Goal: Communication & Community: Answer question/provide support

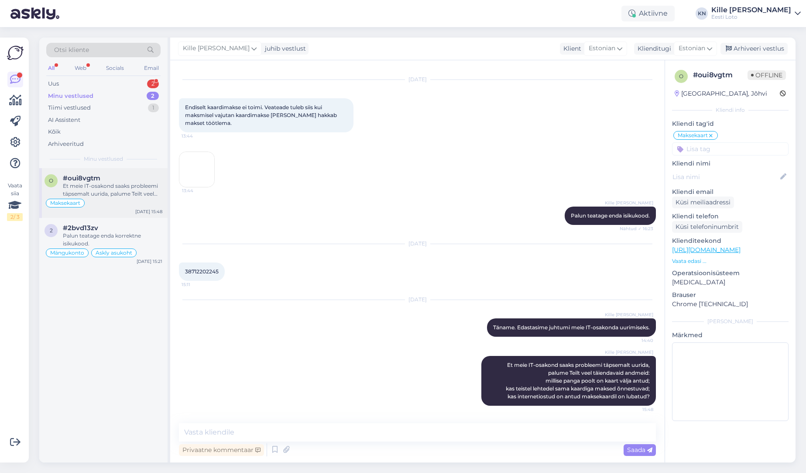
click at [140, 179] on div "#oui8vgtm" at bounding box center [113, 178] width 100 height 8
click at [100, 83] on div "Uus 2" at bounding box center [103, 84] width 114 height 12
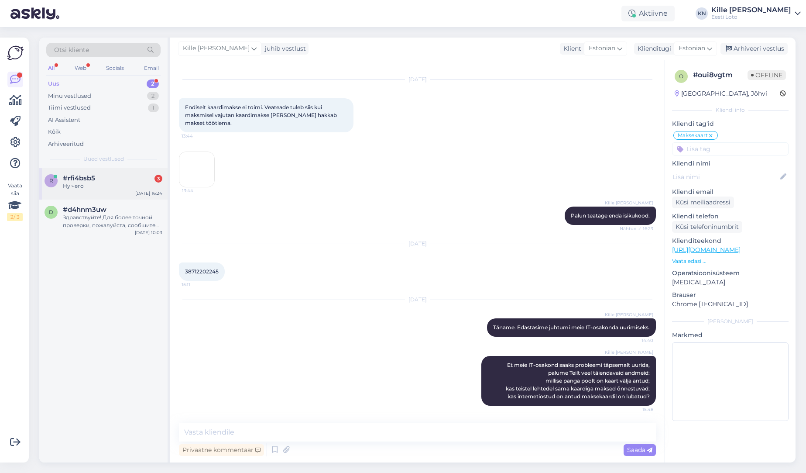
click at [98, 190] on div "Ну чего" at bounding box center [113, 186] width 100 height 8
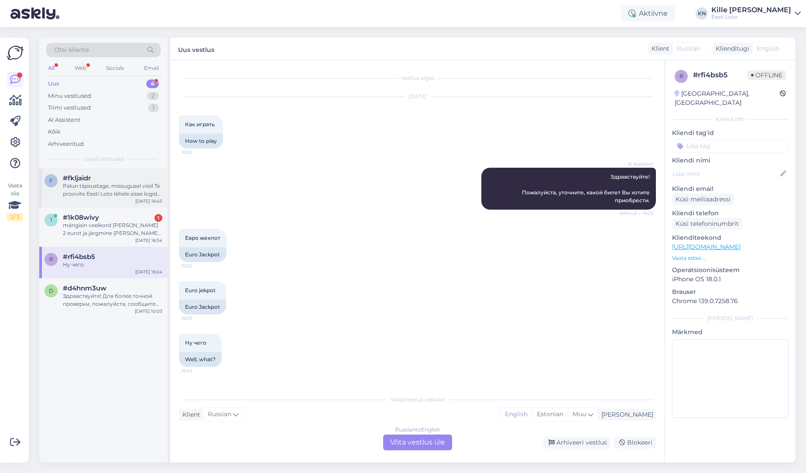
click at [88, 200] on div "f #fkljaidr Palun täpsustage, missugusel viisil Te proovite Eesti Loto lehele s…" at bounding box center [103, 187] width 128 height 39
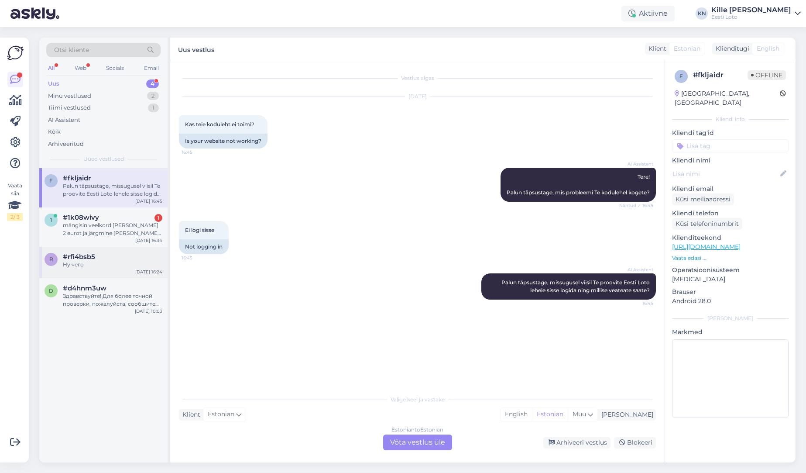
click at [91, 263] on div "Ну чего" at bounding box center [113, 265] width 100 height 8
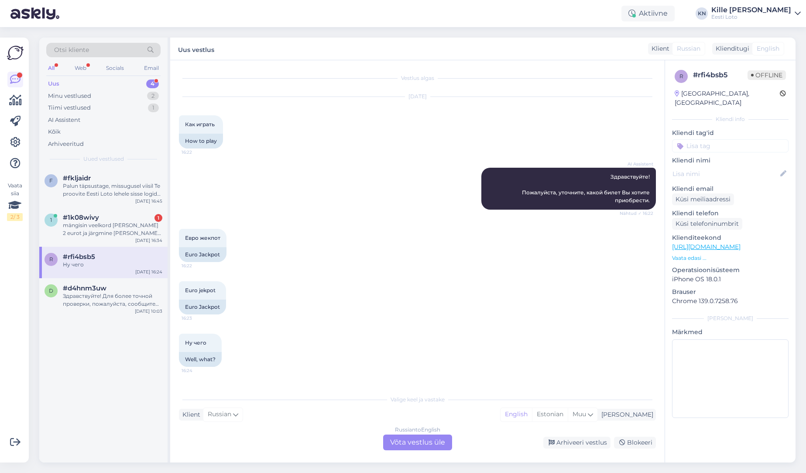
click at [424, 441] on div "Russian to English Võta vestlus üle" at bounding box center [417, 442] width 69 height 16
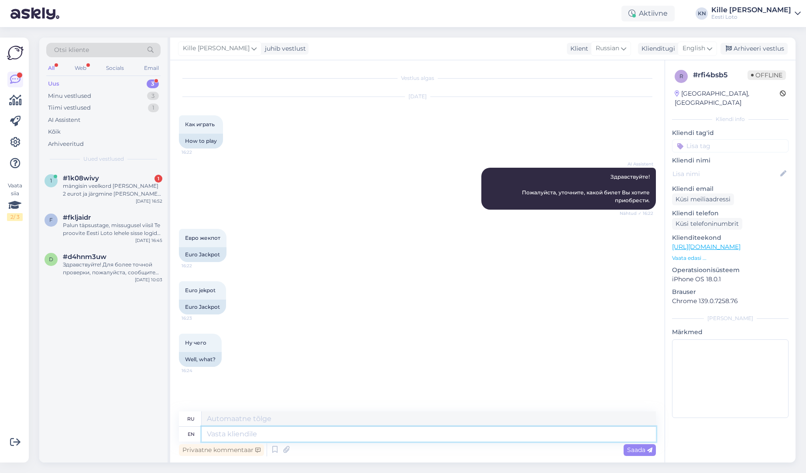
click at [303, 434] on textarea at bounding box center [429, 434] width 455 height 15
click at [690, 48] on span "English" at bounding box center [694, 49] width 23 height 10
click at [674, 91] on link "Estonian" at bounding box center [678, 87] width 96 height 14
click at [318, 435] on textarea at bounding box center [429, 434] width 455 height 15
type textarea "Eurojackpoti"
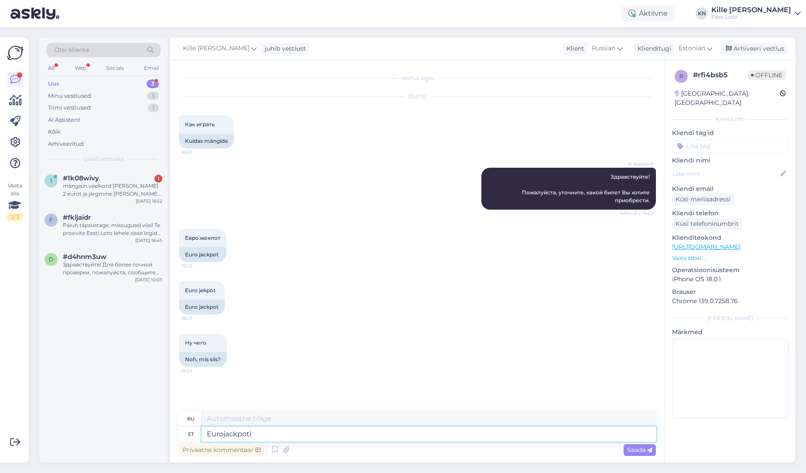
type textarea "Евроджекпот"
type textarea "Eurojackpoti pileti o"
type textarea "Билет Eurojackpot"
type textarea "Eurojackpoti pileti ostmiseks"
type textarea "Чтобы купить билет Eurojackpot"
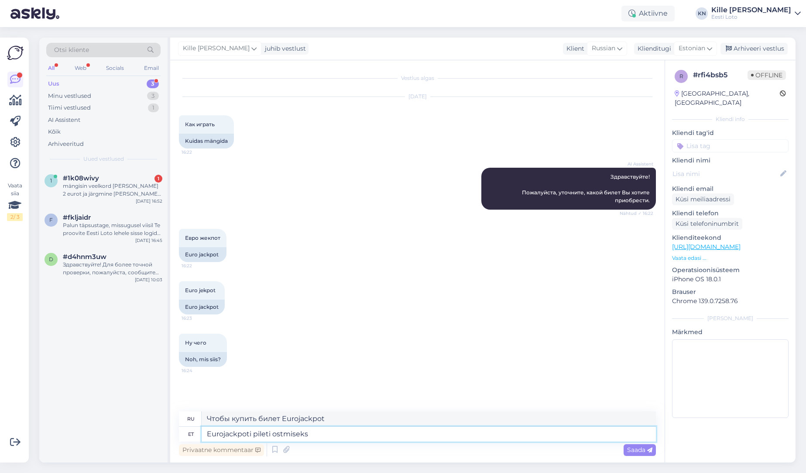
click at [338, 433] on textarea "Eurojackpoti pileti ostmiseks" at bounding box center [429, 434] width 455 height 15
type textarea "Eurojackpoti m"
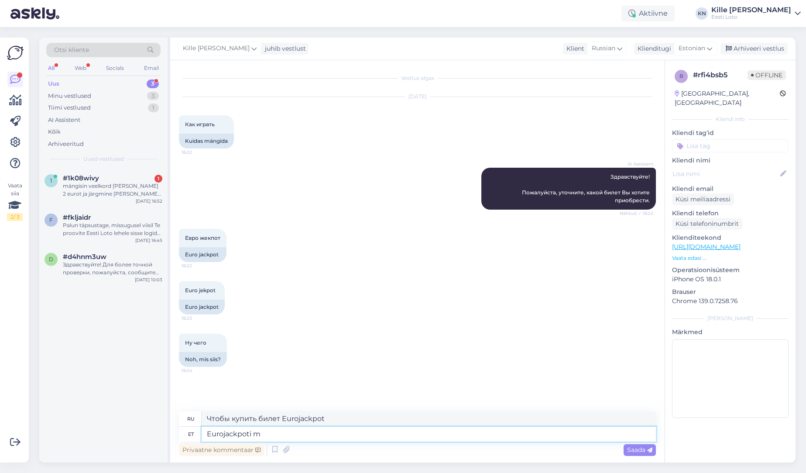
type textarea "Евроджекпот"
type textarea "Eurojackpoti mängujuhendi le"
type textarea "Руководство по игре Eurojackpot"
type textarea "Eurojackpoti mängujuhendi leiate siit"
type textarea "Руководство по игре Eurojackpot вы можете найти здесь."
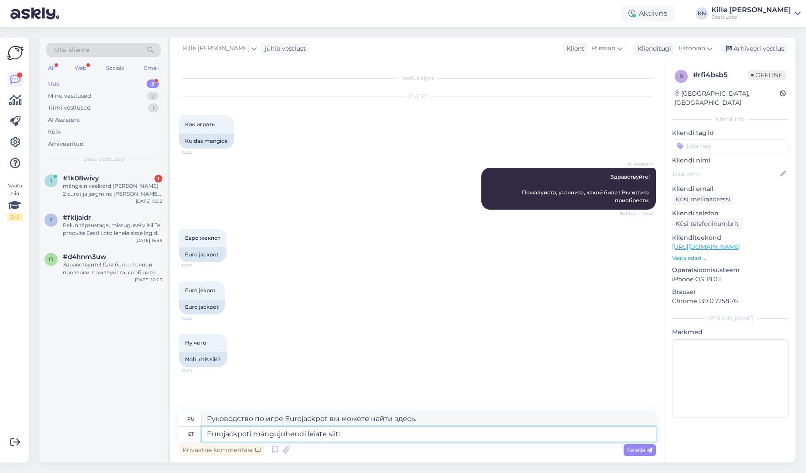
type textarea "Eurojackpoti mängujuhendi leiate siit:"
type textarea "Руководство по игре Eurojackpot вы можете найти здесь:"
paste textarea "[URL][DOMAIN_NAME]"
type textarea "Eurojackpoti mängujuhendi leiate siit: [URL][DOMAIN_NAME]"
type textarea "Руководство по игре Eurojackpot вы можете найти здесь: [URL][DOMAIN_NAME]"
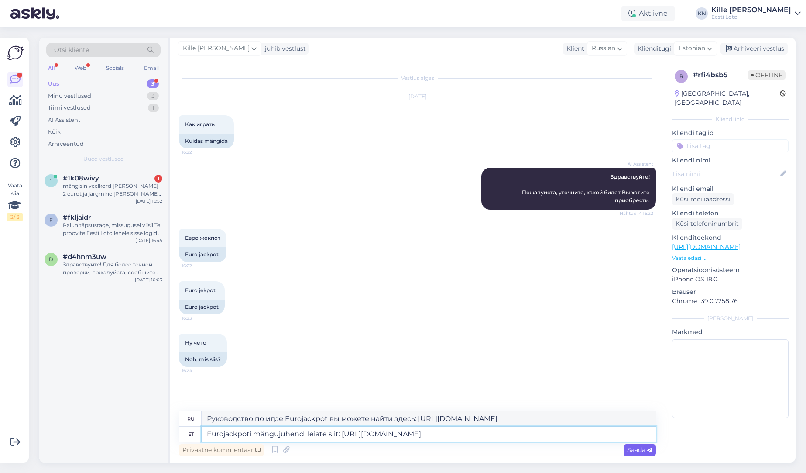
type textarea "Eurojackpoti mängujuhendi leiate siit: [URL][DOMAIN_NAME]"
click at [634, 450] on span "Saada" at bounding box center [639, 450] width 25 height 8
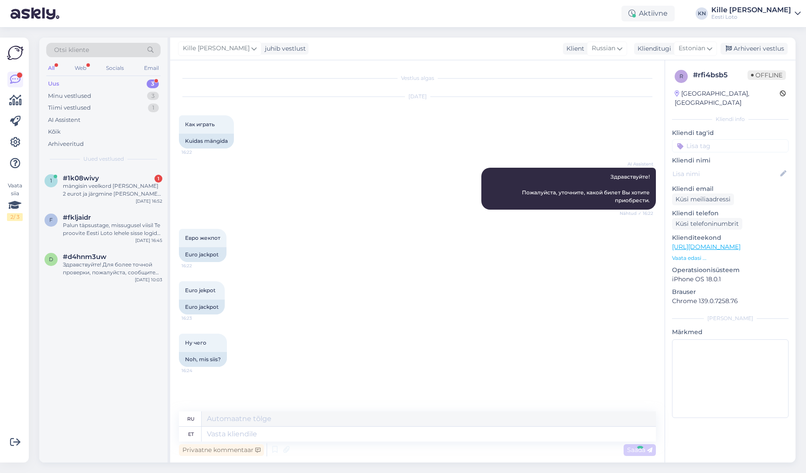
scroll to position [41, 0]
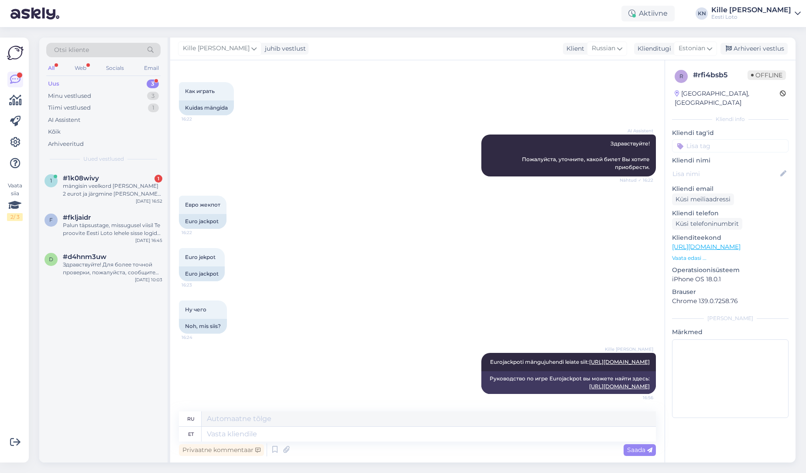
click at [731, 129] on div "Kliendi tag'id [PERSON_NAME] võidu väljamaksmine võiduteavitus Võidufond vestlu…" at bounding box center [730, 140] width 117 height 24
click at [730, 139] on input at bounding box center [730, 145] width 117 height 13
type input "ree"
click at [708, 167] on span "Reeglid" at bounding box center [708, 169] width 20 height 5
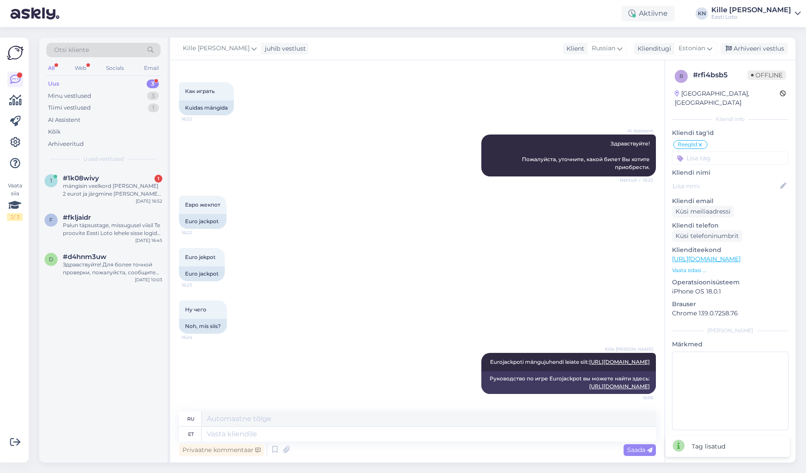
drag, startPoint x: 759, startPoint y: 49, endPoint x: 624, endPoint y: 82, distance: 138.7
click at [759, 49] on div "Arhiveeri vestlus" at bounding box center [754, 49] width 67 height 12
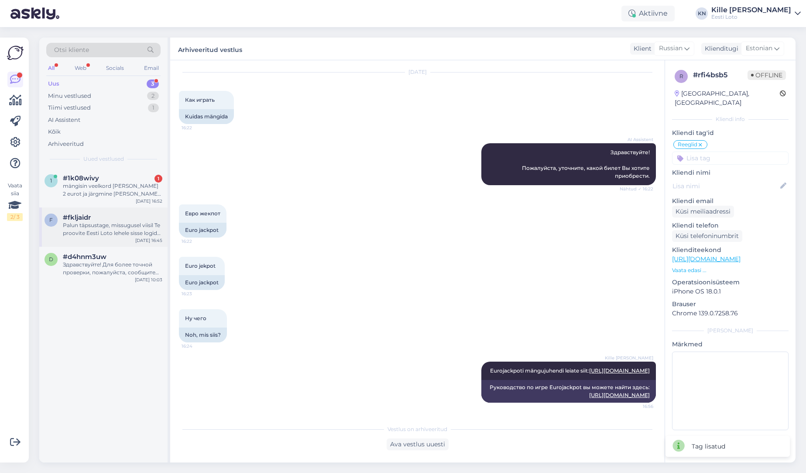
scroll to position [32, 0]
click at [100, 234] on div "Palun täpsustage, missugusel viisil Te proovite Eesti Loto lehele sisse logida …" at bounding box center [113, 229] width 100 height 16
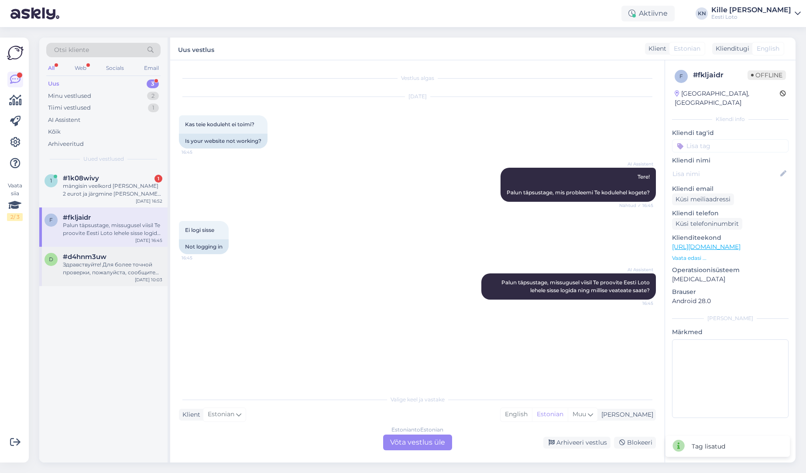
click at [82, 256] on span "#d4hnm3uw" at bounding box center [85, 257] width 44 height 8
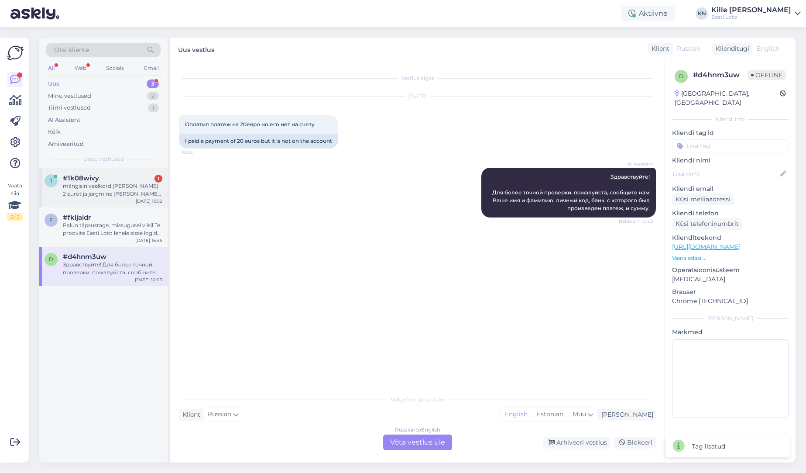
click at [93, 194] on div "mängisin veelkord [PERSON_NAME] 2 eurot ja järgmine [PERSON_NAME] jälle raha ma…" at bounding box center [113, 190] width 100 height 16
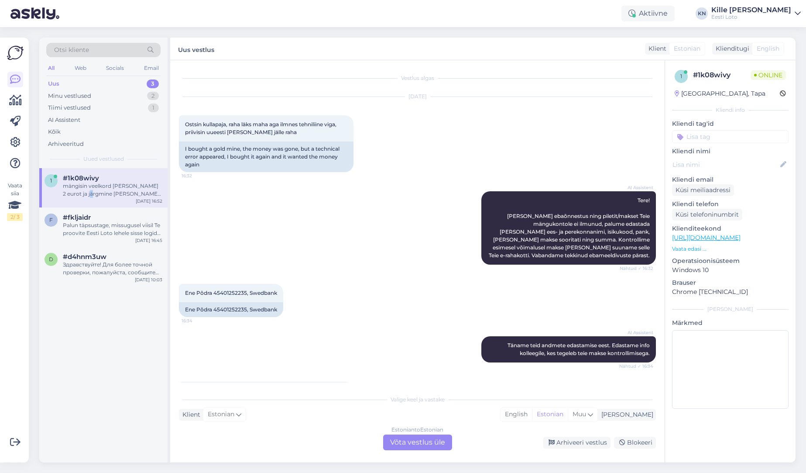
scroll to position [58, 0]
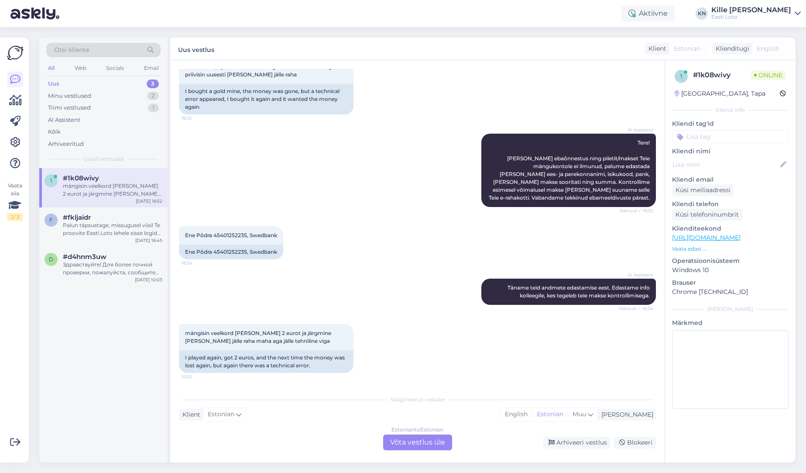
click at [420, 442] on div "Estonian to Estonian Võta vestlus üle" at bounding box center [417, 442] width 69 height 16
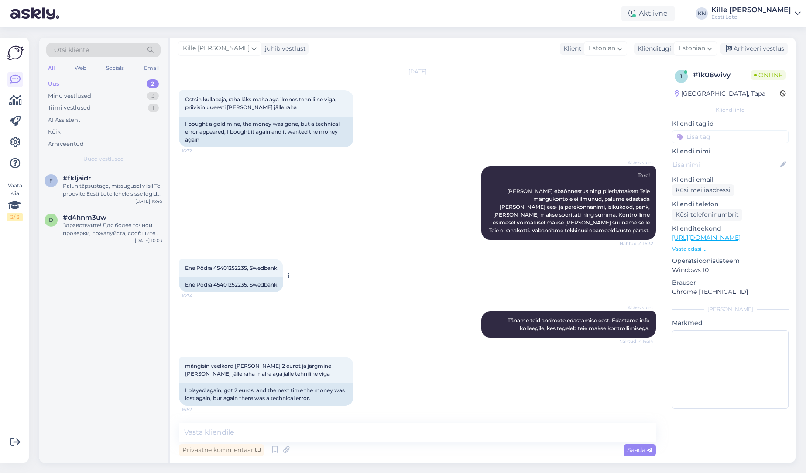
click at [224, 269] on span "Ene Põdra 45401252235, Swedbank" at bounding box center [231, 268] width 92 height 7
copy span "45401252235"
click at [380, 240] on div "AI Assistent Tere! [PERSON_NAME] ebaõnnestus ning piletit/makset Teie mängukont…" at bounding box center [417, 203] width 477 height 93
click at [334, 432] on textarea at bounding box center [417, 432] width 477 height 18
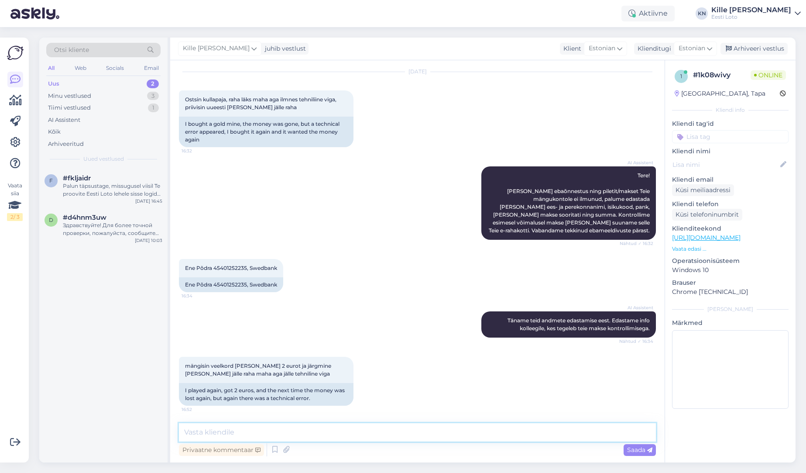
paste textarea "Tehnilistel põhjustel oli Teie ostetud e-kiirloterii Astro pilet kokku jooksnud…"
click at [361, 432] on textarea "Tehnilistel põhjustel oli Teie ostetud e-kiirloterii Astro pilet kokku jooksnud…" at bounding box center [417, 432] width 477 height 18
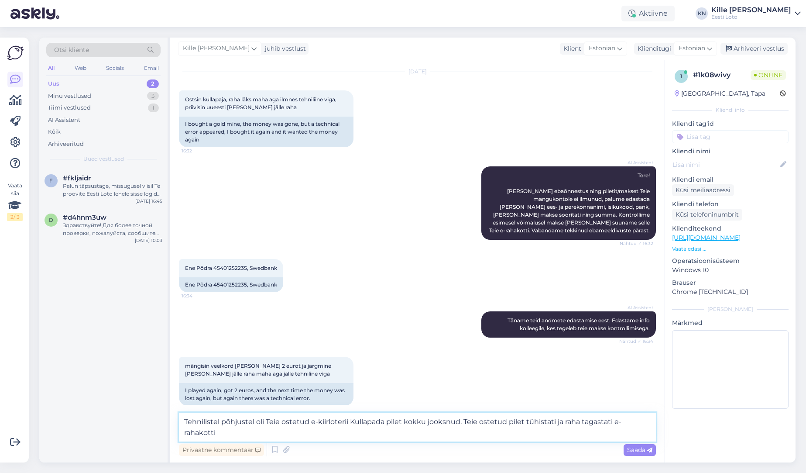
click at [363, 438] on textarea "Tehnilistel põhjustel oli Teie ostetud e-kiirloterii Kullapada pilet kokku jook…" at bounding box center [417, 427] width 477 height 29
click at [248, 432] on textarea "Tehnilistel põhjustel oli Teie ostetud e-kiirloterii Kullapada pilet kokku jook…" at bounding box center [417, 427] width 477 height 29
paste textarea "võimalik uuesti läbi mängida, valides Minu piletid – e-kiirloteriid. Kui pileti…"
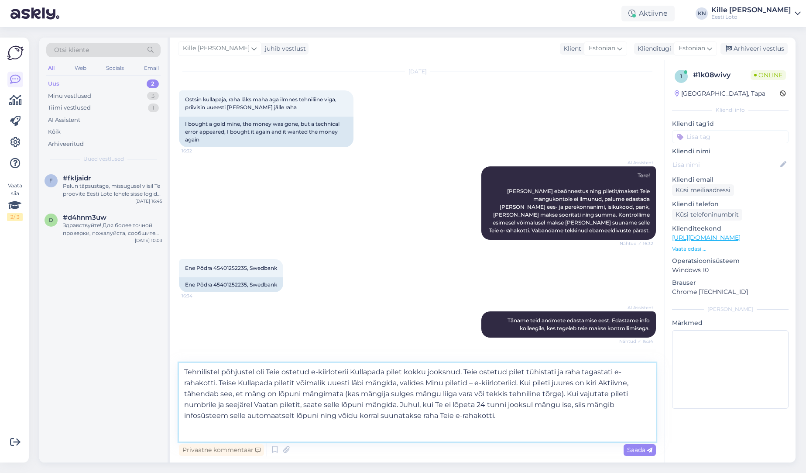
scroll to position [0, 0]
click at [235, 382] on textarea "Tehnilistel põhjustel oli Teie ostetud e-kiirloterii Kullapada pilet kokku jook…" at bounding box center [417, 402] width 477 height 79
click at [492, 432] on textarea "Tehnilistel põhjustel oli Teie ostetud e-kiirloterii Kullapada pilet kokku jook…" at bounding box center [417, 402] width 477 height 79
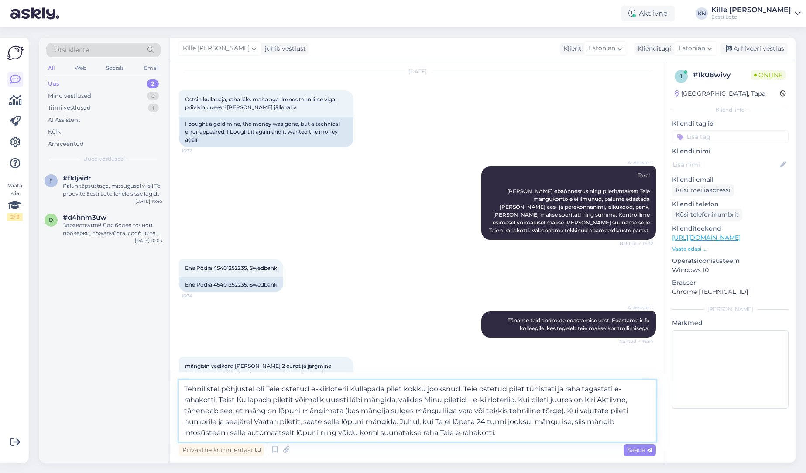
click at [221, 398] on textarea "Tehnilistel põhjustel oli Teie ostetud e-kiirloterii Kullapada pilet kokku jook…" at bounding box center [417, 411] width 477 height 62
click at [281, 385] on textarea "Tehnilistel põhjustel oli Teie ostetud e-kiirloterii Kullapada pilet kokku jook…" at bounding box center [417, 411] width 477 height 62
click at [236, 401] on textarea "Tehnilistel põhjustel oli Teie esimesena ostetud e-kiirloterii Kullapada pilet …" at bounding box center [417, 411] width 477 height 62
click at [358, 407] on textarea "Tehnilistel põhjustel oli Teie esimesena ostetud e-kiirloterii Kullapada pilet …" at bounding box center [417, 411] width 477 height 62
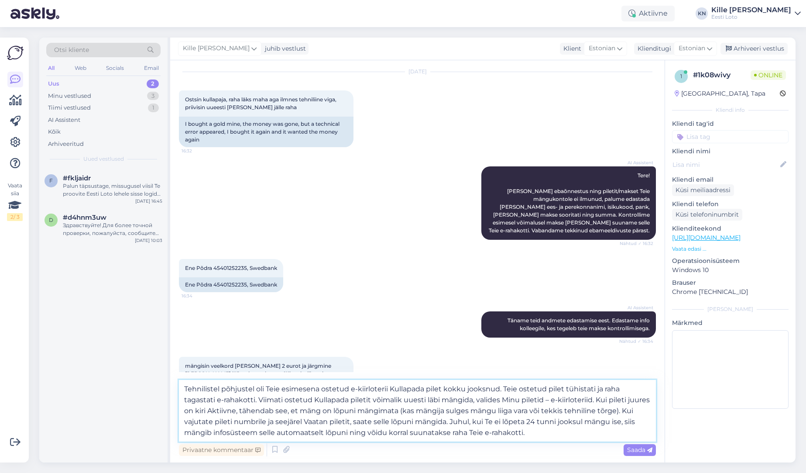
click at [250, 400] on textarea "Tehnilistel põhjustel oli Teie esimesena ostetud e-kiirloterii Kullapada pilet …" at bounding box center [417, 411] width 477 height 62
click at [225, 399] on textarea "Tehnilistel põhjustel oli Teie esimesena ostetud e-kiirloterii Kullapada pilet …" at bounding box center [417, 411] width 477 height 62
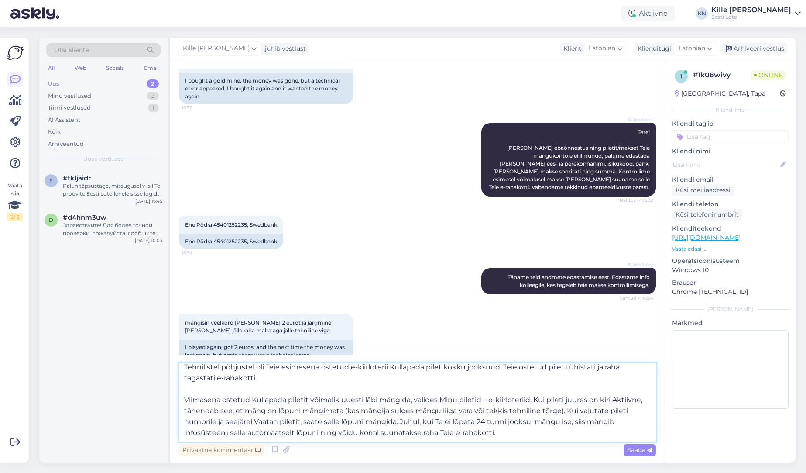
scroll to position [85, 0]
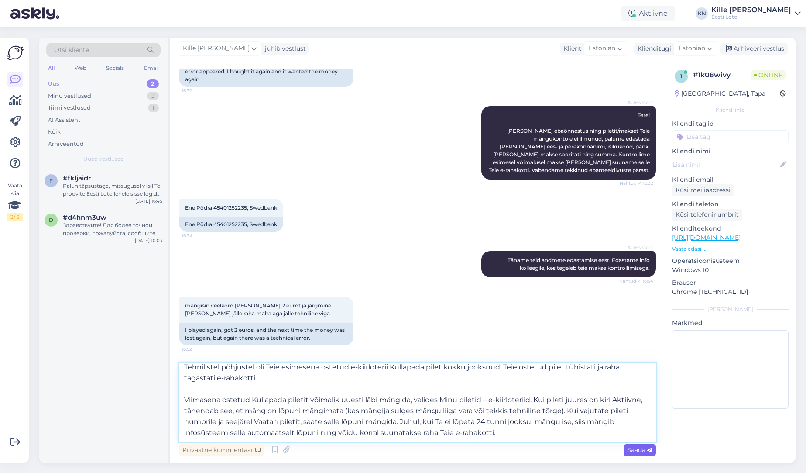
type textarea "Tehnilistel põhjustel oli Teie esimesena ostetud e-kiirloterii Kullapada pilet …"
click at [627, 450] on div "Saada" at bounding box center [640, 450] width 32 height 12
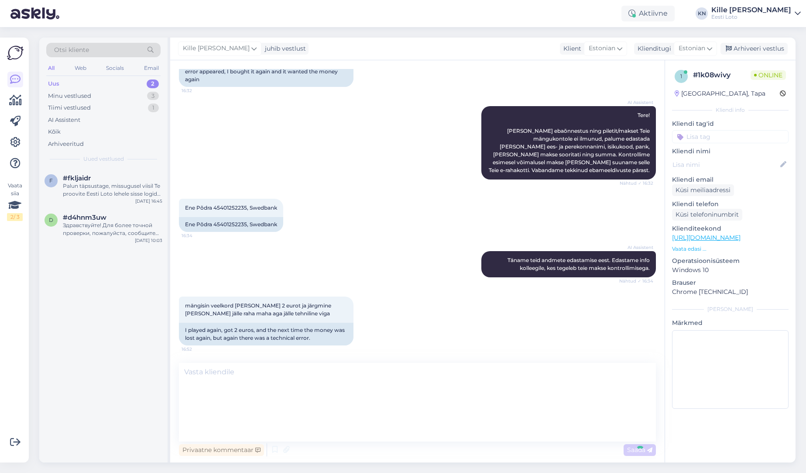
scroll to position [0, 0]
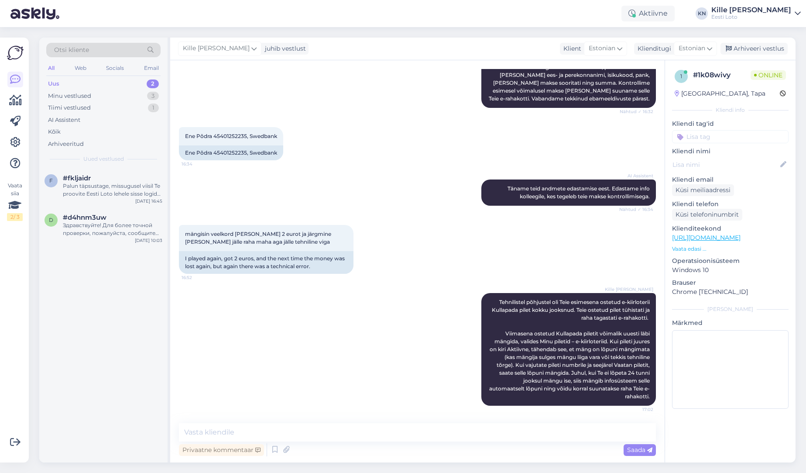
drag, startPoint x: 749, startPoint y: 128, endPoint x: 747, endPoint y: 136, distance: 7.5
click at [749, 128] on div "Kliendi tag'id [PERSON_NAME] võidu väljamaksmine võiduteavitus Võidufond vestlu…" at bounding box center [730, 131] width 117 height 24
click at [747, 136] on input at bounding box center [730, 136] width 117 height 13
type input "e-kiir"
drag, startPoint x: 740, startPoint y: 158, endPoint x: 739, endPoint y: 121, distance: 37.1
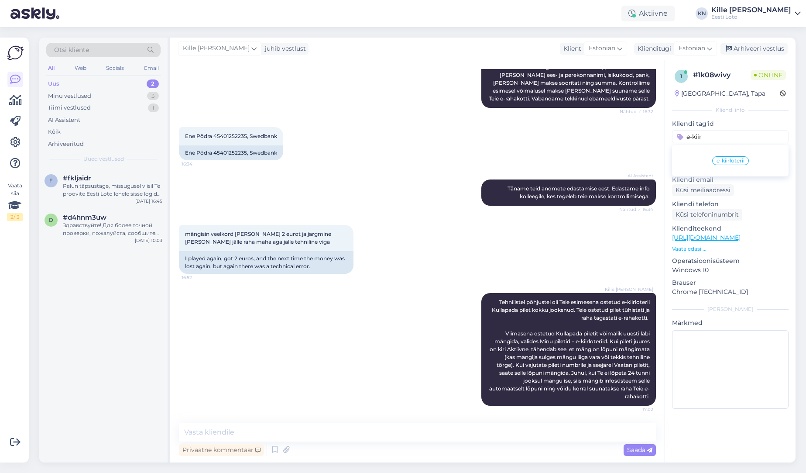
click at [740, 158] on div "e-kiirloterii" at bounding box center [731, 160] width 37 height 9
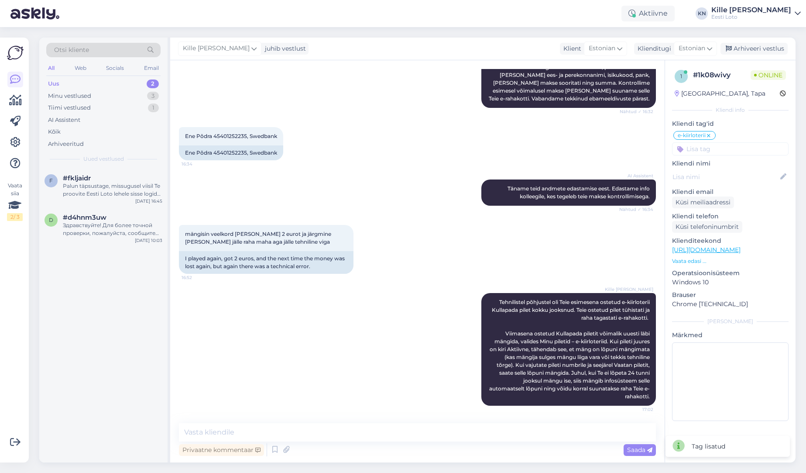
click at [745, 55] on div "Kille Nevolihhin juhib vestlust Klient Estonian Klienditugi Estonian esto Eston…" at bounding box center [483, 49] width 626 height 23
drag, startPoint x: 746, startPoint y: 50, endPoint x: 372, endPoint y: 97, distance: 376.8
click at [746, 50] on div "Arhiveeri vestlus" at bounding box center [754, 49] width 67 height 12
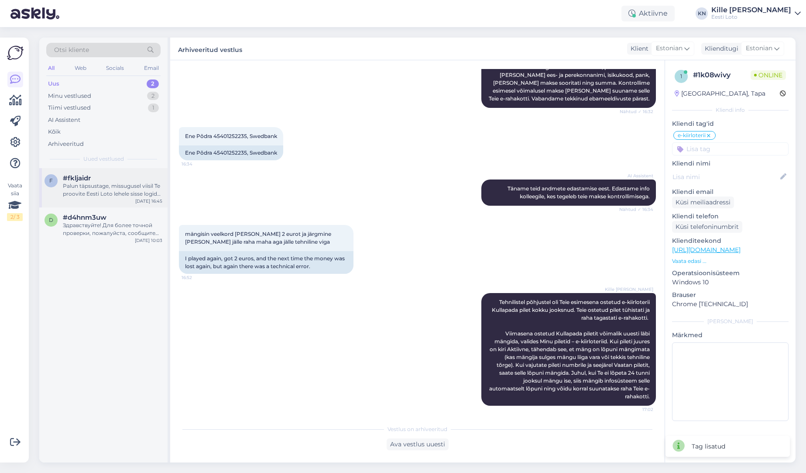
click at [130, 177] on div "#fkljaidr" at bounding box center [113, 178] width 100 height 8
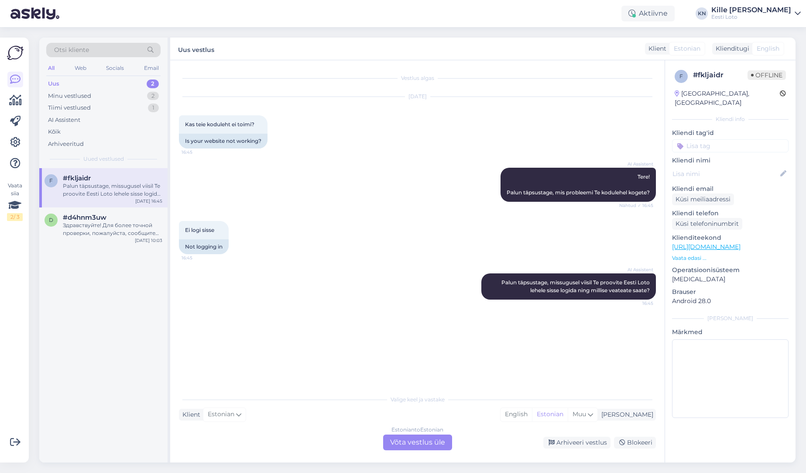
drag, startPoint x: 572, startPoint y: 441, endPoint x: 482, endPoint y: 390, distance: 102.8
click at [572, 441] on div "Arhiveeri vestlus" at bounding box center [577, 443] width 67 height 12
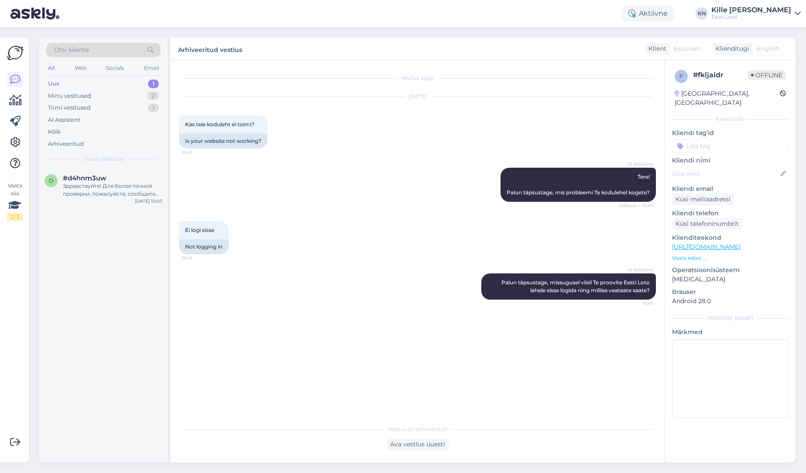
click at [91, 167] on div "Otsi kliente All Web Socials Email Uus 1 Minu vestlused 2 Tiimi vestlused 1 AI …" at bounding box center [103, 103] width 128 height 131
click at [90, 189] on div "Здравствуйте! Для более точной проверки, пожалуйста, сообщите нам Ваше имя и фа…" at bounding box center [113, 190] width 100 height 16
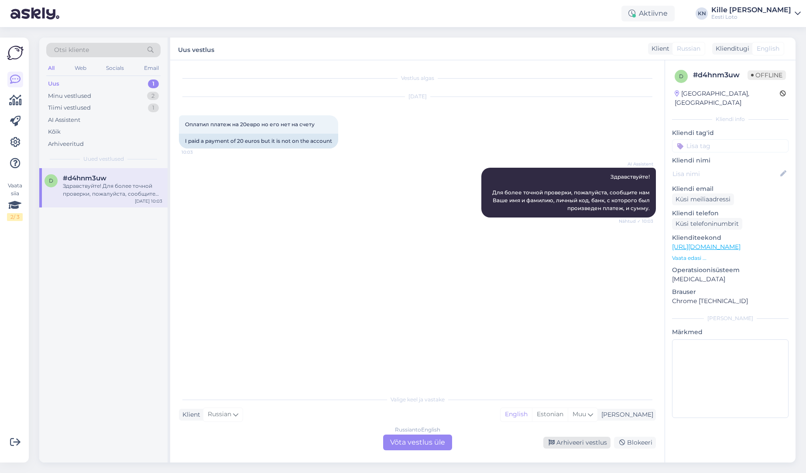
click at [576, 440] on div "Arhiveeri vestlus" at bounding box center [577, 443] width 67 height 12
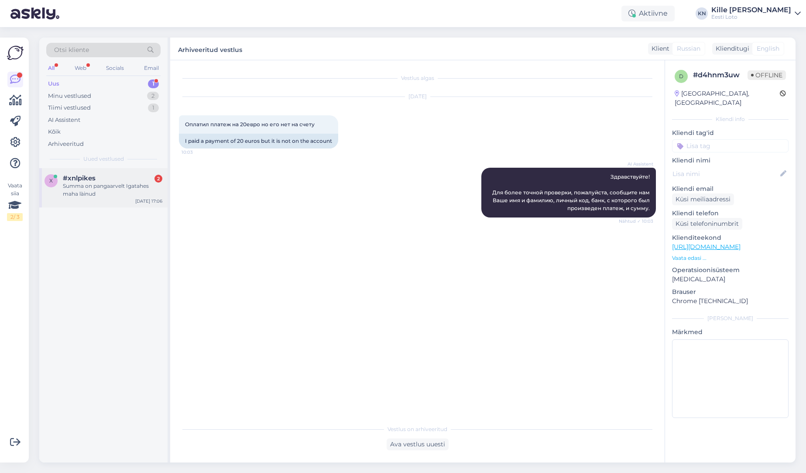
click at [103, 180] on div "#xnlpikes 2" at bounding box center [113, 178] width 100 height 8
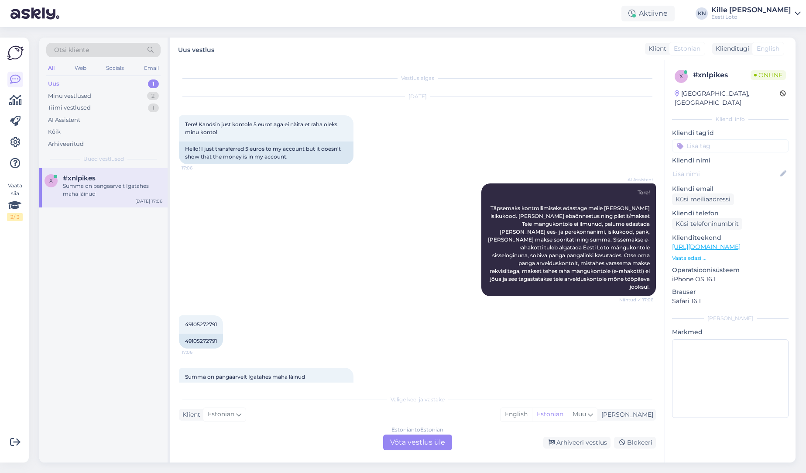
scroll to position [28, 0]
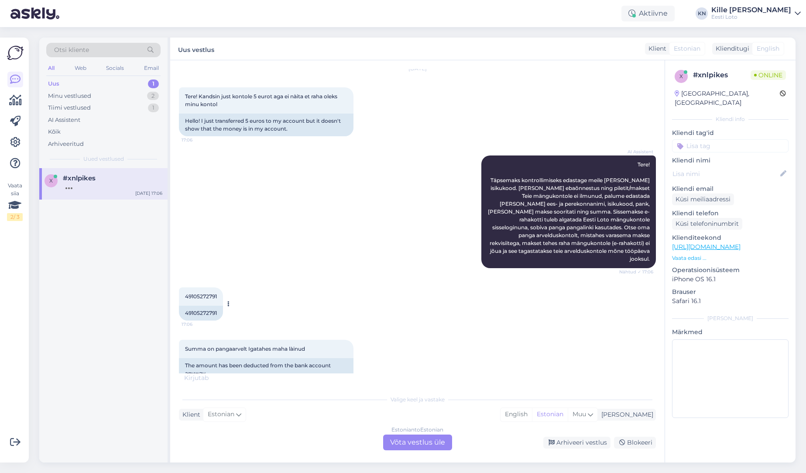
click at [200, 293] on span "49105272791" at bounding box center [201, 296] width 32 height 7
copy span "49105272791"
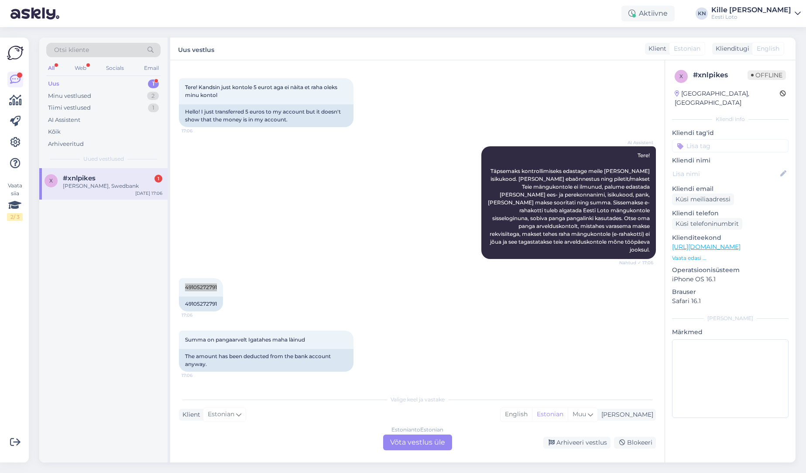
scroll to position [80, 0]
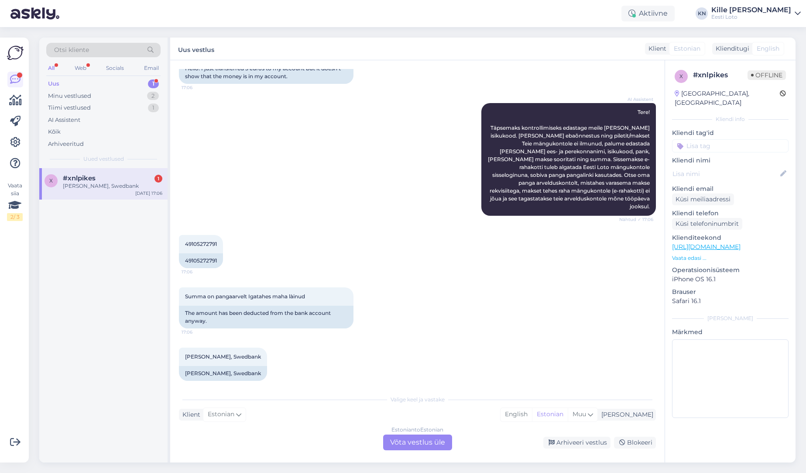
click at [411, 445] on div "Estonian to Estonian Võta vestlus üle" at bounding box center [417, 442] width 69 height 16
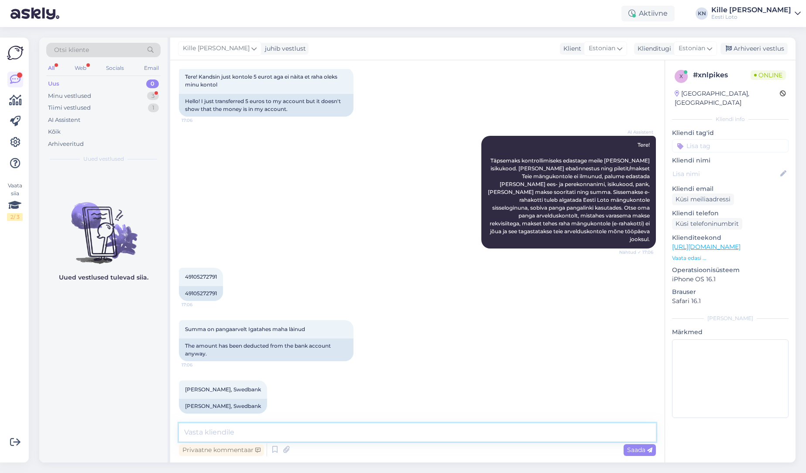
click at [203, 428] on textarea at bounding box center [417, 432] width 477 height 18
paste textarea "Kahjuks Teie sissemakse ebaõnnestus tehnilise [PERSON_NAME] tõttu. Kontrollisim…"
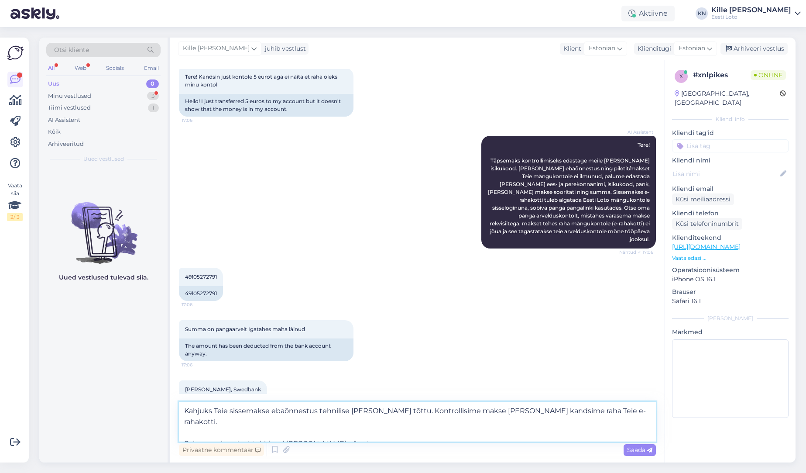
click at [407, 432] on textarea "Kahjuks Teie sissemakse ebaõnnestus tehnilise [PERSON_NAME] tõttu. Kontrollisim…" at bounding box center [417, 422] width 477 height 40
type textarea "Kahjuks Teie sissemakse ebaõnnestus tehnilise [PERSON_NAME] tõttu. Kontrollisim…"
click at [626, 453] on div "Saada" at bounding box center [640, 450] width 32 height 12
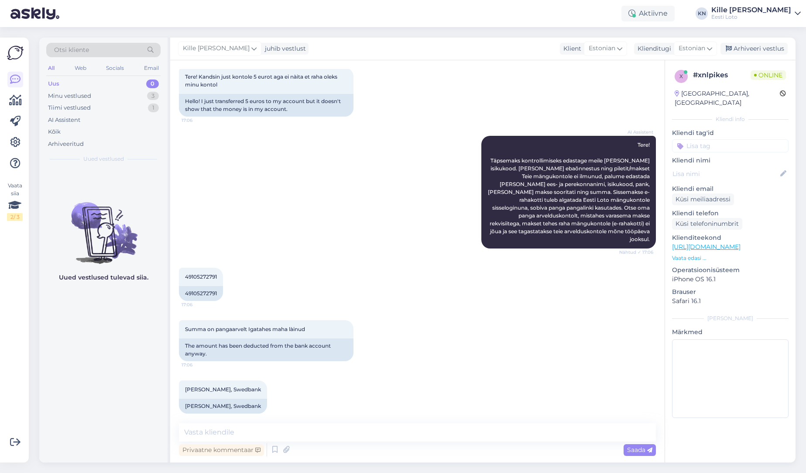
scroll to position [109, 0]
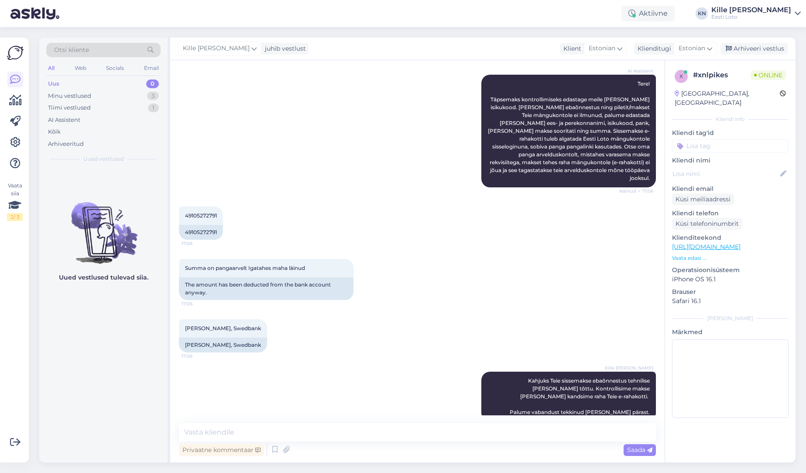
click at [696, 139] on input at bounding box center [730, 145] width 117 height 13
type input "e-rah"
click at [724, 167] on span "E-rahakott" at bounding box center [730, 169] width 28 height 5
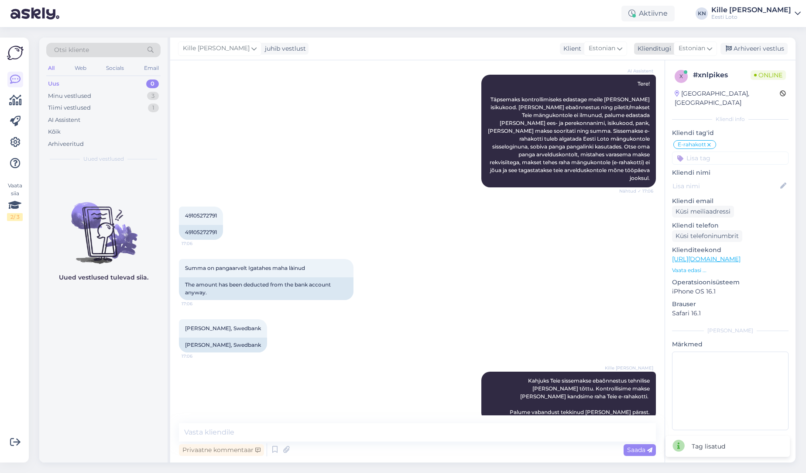
drag, startPoint x: 744, startPoint y: 49, endPoint x: 737, endPoint y: 48, distance: 7.1
click at [744, 49] on div "Arhiveeri vestlus" at bounding box center [754, 49] width 67 height 12
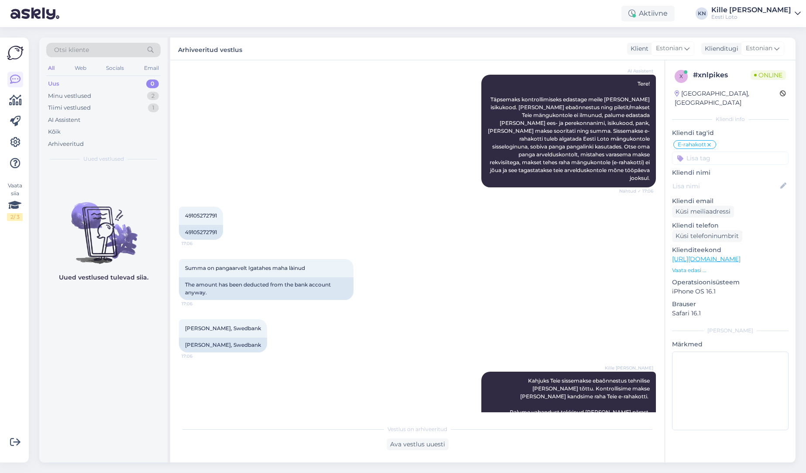
scroll to position [112, 0]
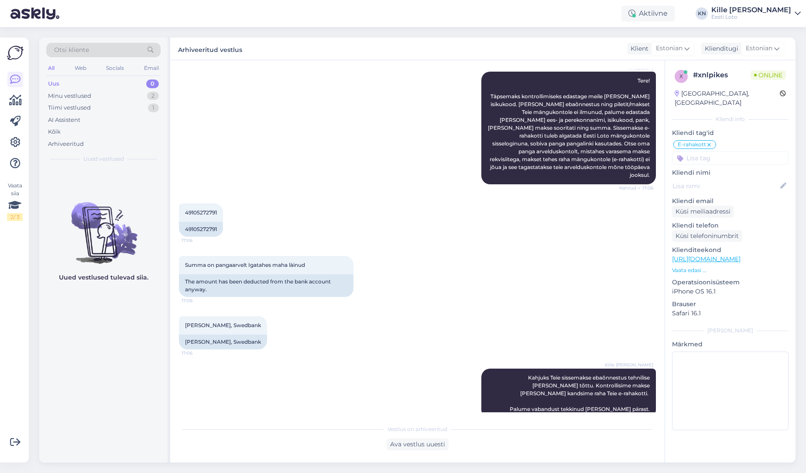
click at [86, 86] on div "Uus 0" at bounding box center [103, 84] width 114 height 12
click at [86, 97] on div "Minu vestlused" at bounding box center [69, 96] width 43 height 9
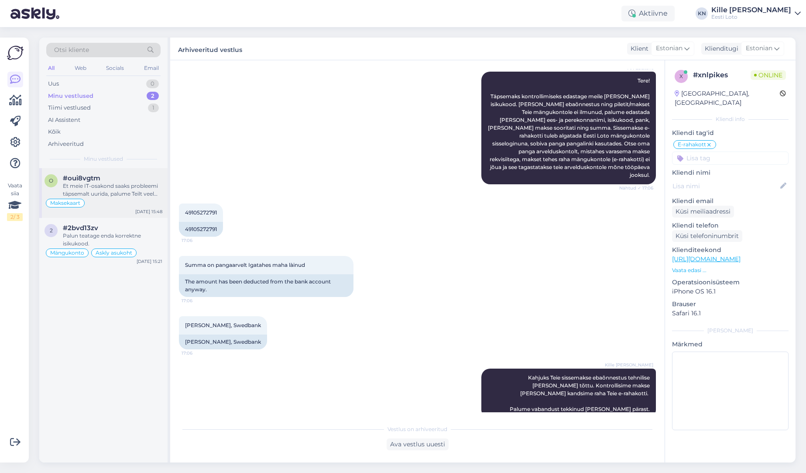
click at [105, 190] on div "Et meie IT-osakond saaks probleemi täpsemalt uurida, palume Teilt veel täiendav…" at bounding box center [113, 190] width 100 height 16
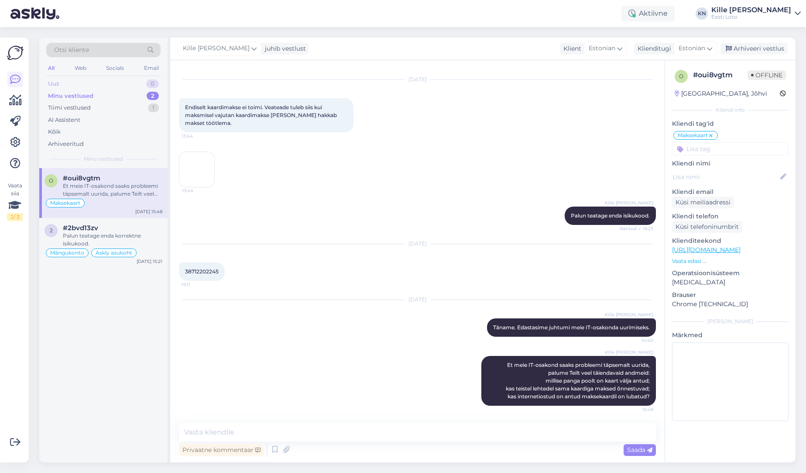
click at [67, 82] on div "Uus 0" at bounding box center [103, 84] width 114 height 12
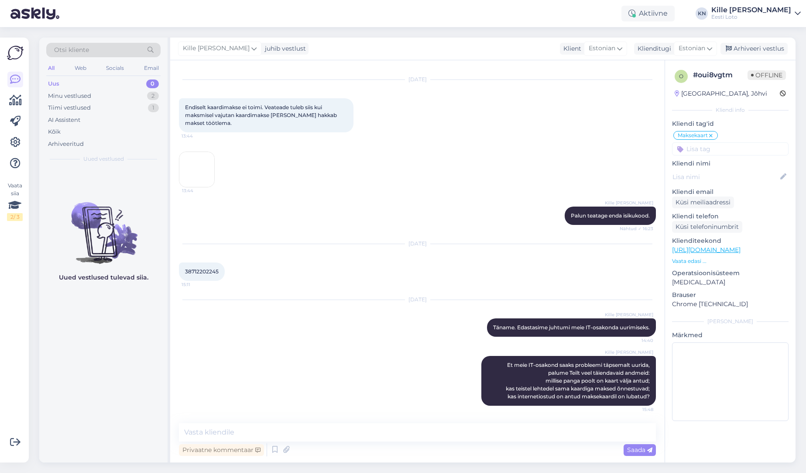
click at [94, 88] on div "Uus 0" at bounding box center [103, 84] width 114 height 12
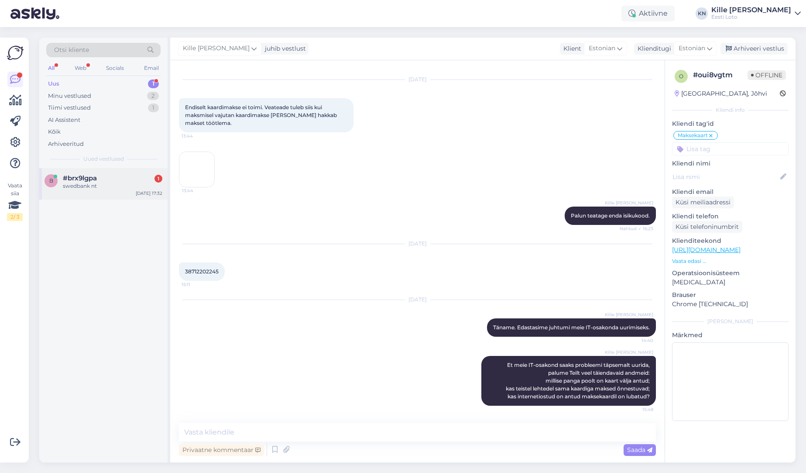
click at [120, 179] on div "#brx9lgpa 1" at bounding box center [113, 178] width 100 height 8
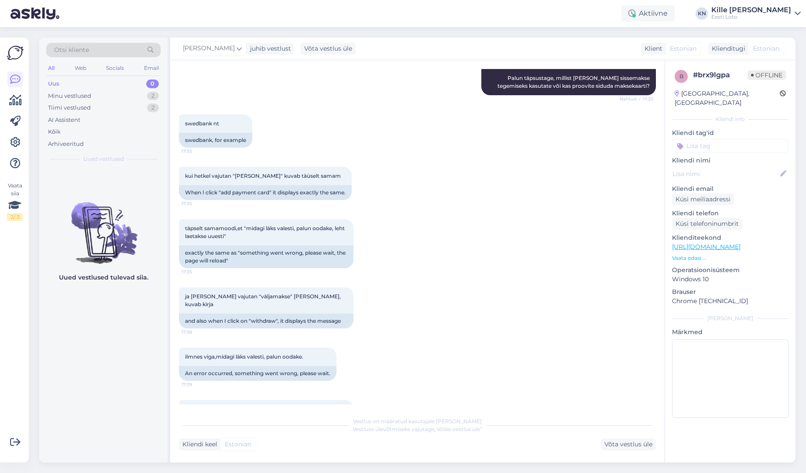
scroll to position [337, 0]
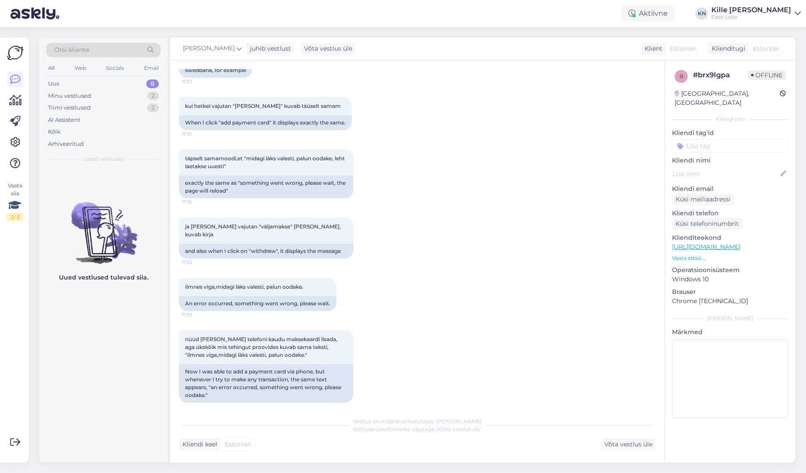
click at [104, 83] on div "Uus 0" at bounding box center [103, 84] width 114 height 12
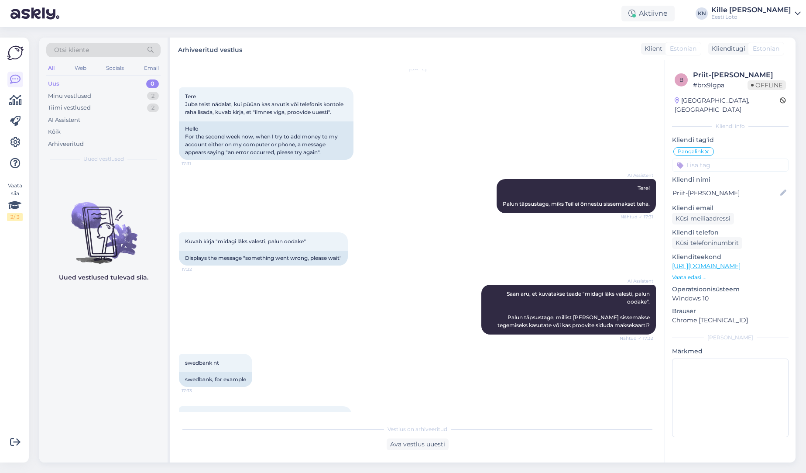
scroll to position [0, 0]
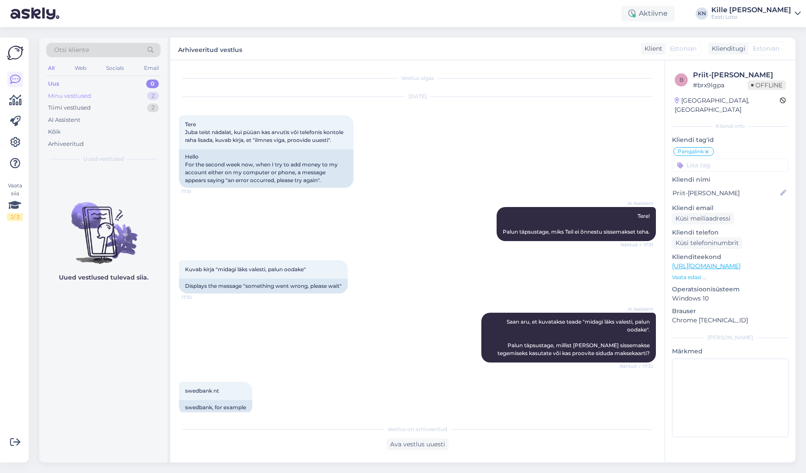
drag, startPoint x: 108, startPoint y: 82, endPoint x: 145, endPoint y: 91, distance: 37.8
click at [108, 82] on div "Uus 0" at bounding box center [103, 84] width 114 height 12
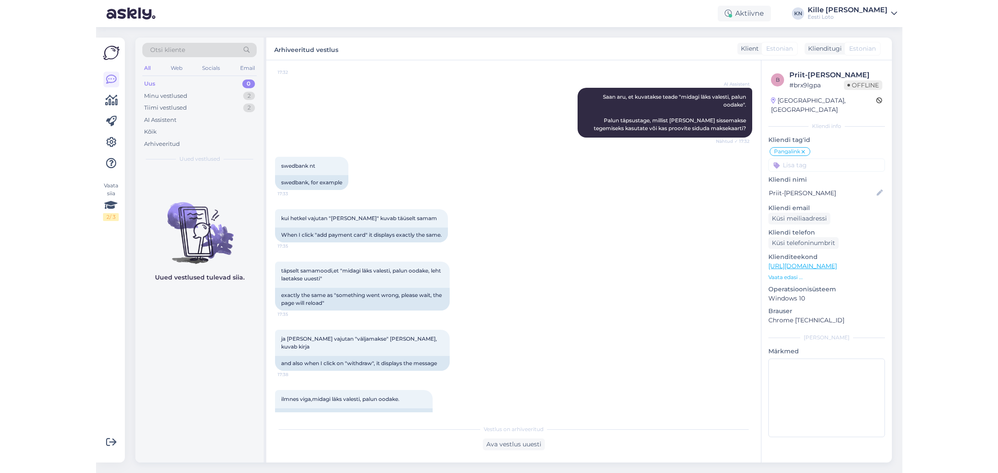
scroll to position [109, 0]
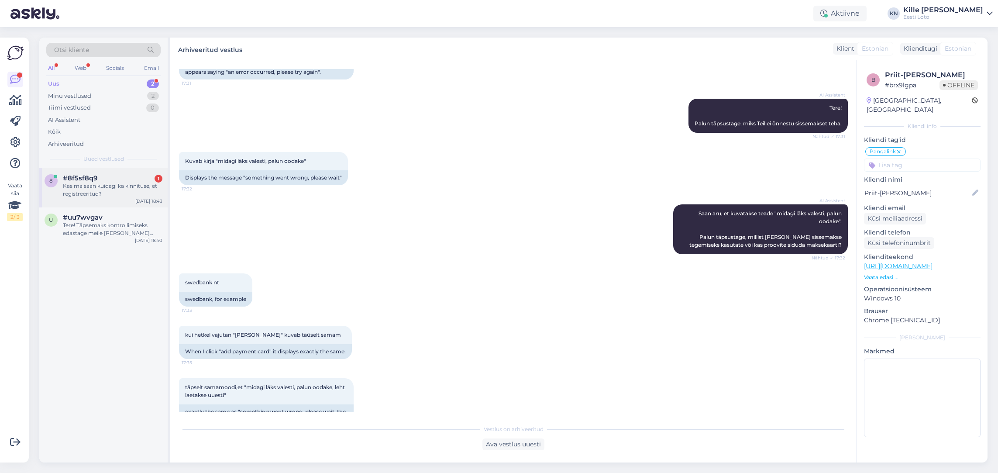
click at [119, 188] on div "Kas ma saan kuidagi ka kinnituse, et registreeritud?" at bounding box center [113, 190] width 100 height 16
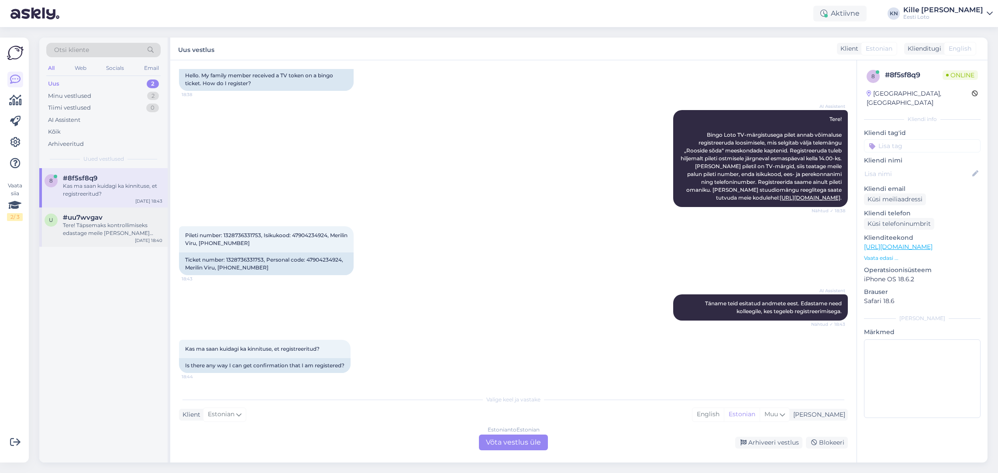
click at [116, 232] on div "Tere! Täpsemaks kontrollimiseks edastage meile [PERSON_NAME] isikukood. [PERSON…" at bounding box center [113, 229] width 100 height 16
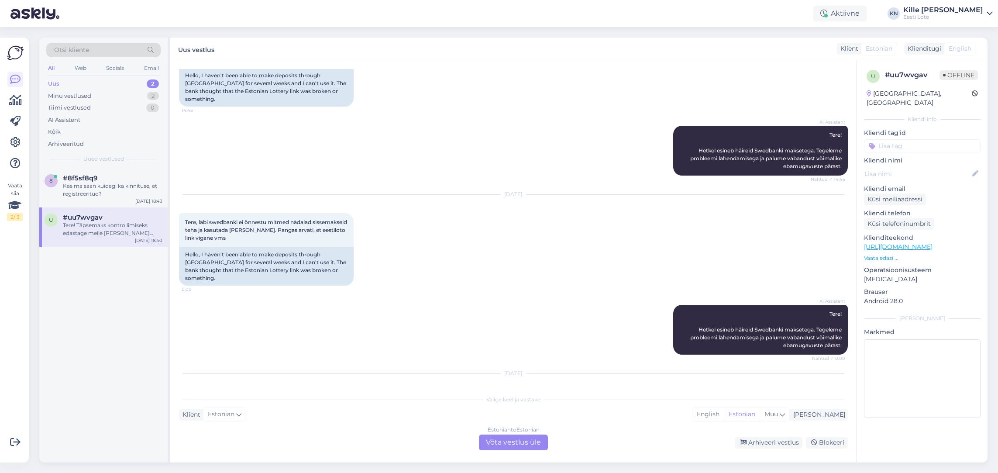
scroll to position [218, 0]
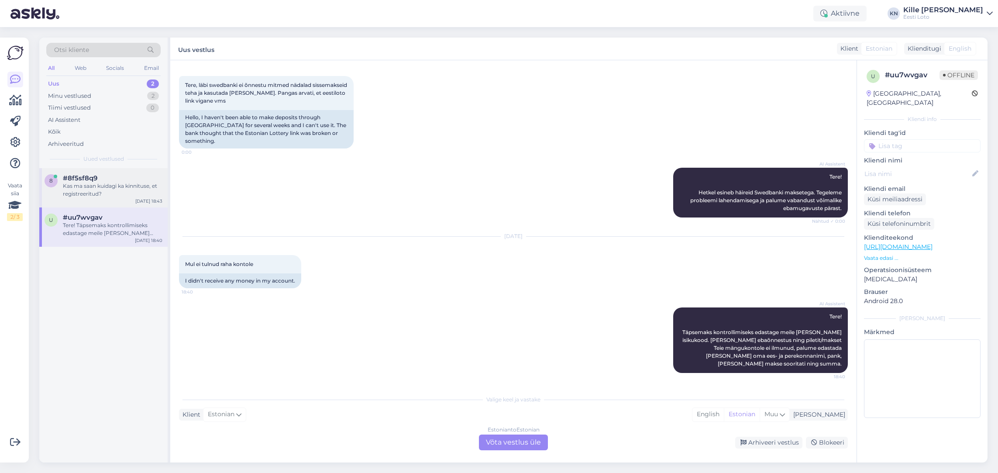
click at [116, 200] on div "8 #8f5sf8q9 Kas ma saan kuidagi ka kinnituse, et registreeritud? [DATE] 18:43" at bounding box center [103, 187] width 128 height 39
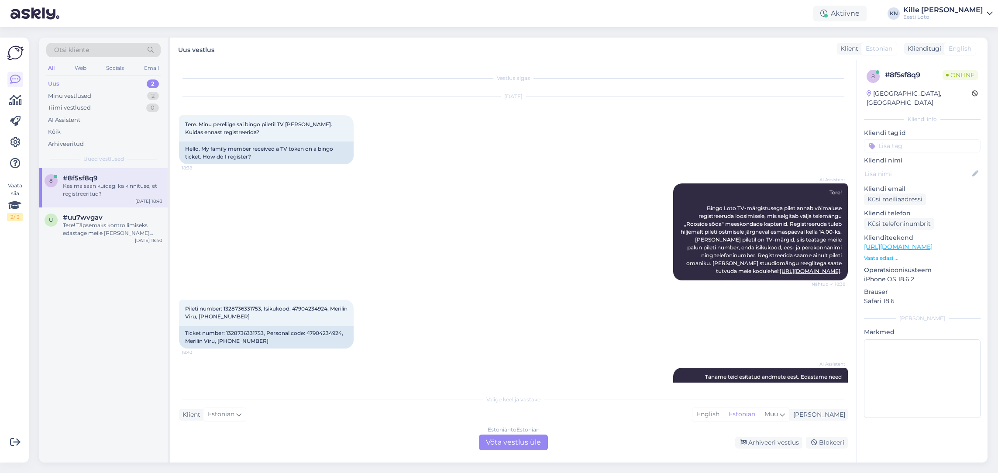
scroll to position [81, 0]
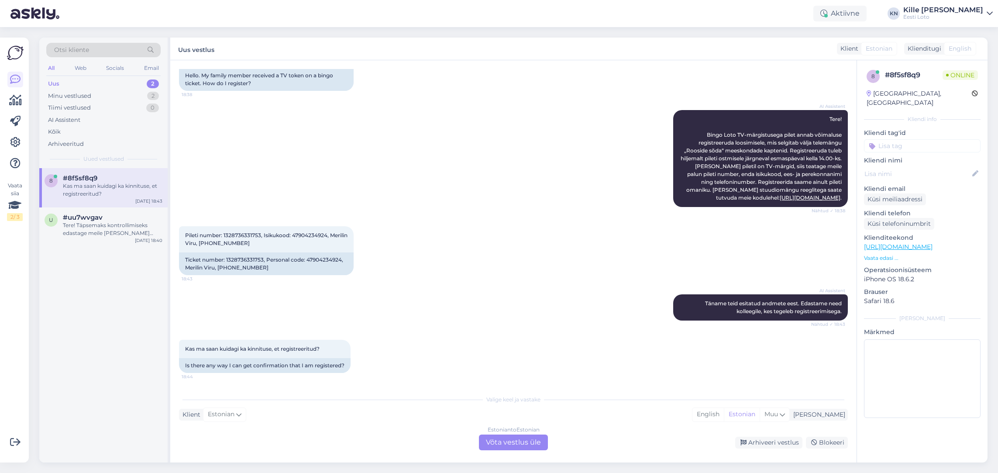
click at [503, 440] on div "Estonian to Estonian Võta vestlus üle" at bounding box center [513, 442] width 69 height 16
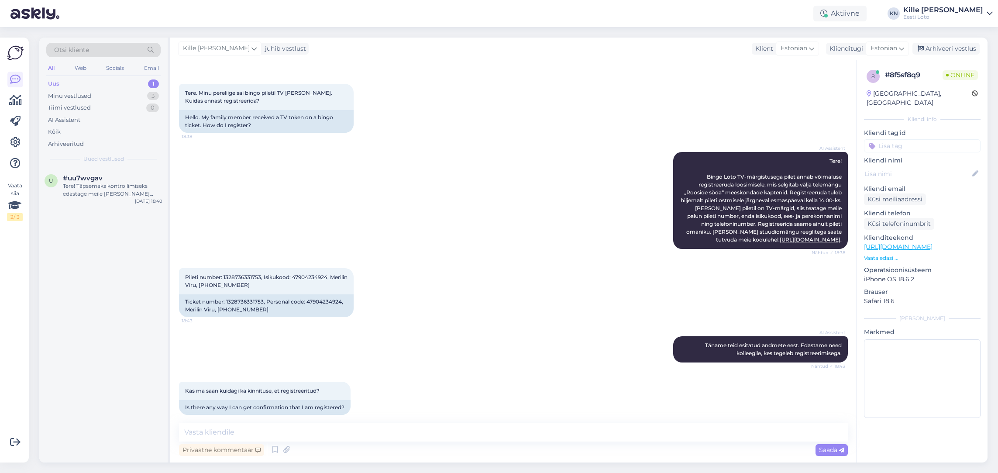
scroll to position [48, 0]
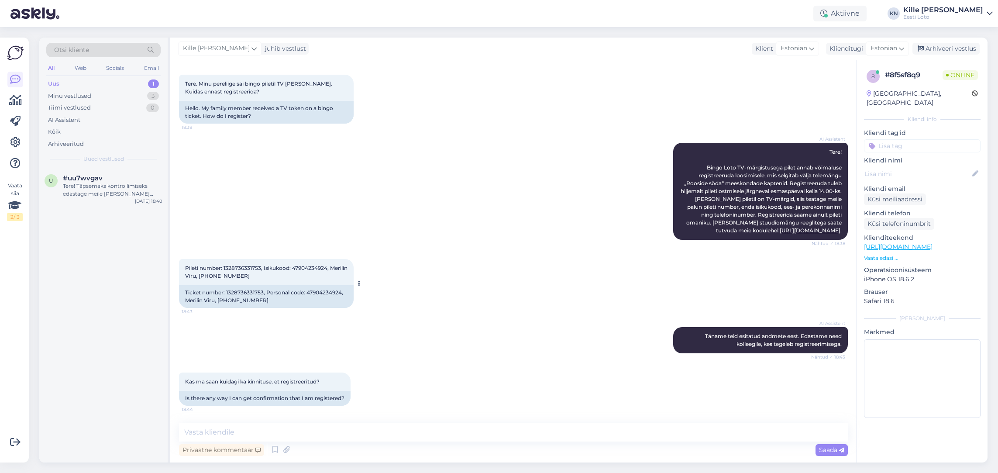
click at [238, 291] on div "Ticket number: 1328736331753, Personal code: 47904234924, Merilin Viru, [PHONE_…" at bounding box center [266, 296] width 175 height 23
copy div "1328736331753"
click at [396, 345] on div "AI Assistent [PERSON_NAME] teid esitatud andmete eest. Edastame need kolleegile…" at bounding box center [513, 339] width 669 height 45
click at [241, 281] on div "Pileti number: 1328736331753, Isikukood: 47904234924, Merilin Viru, +372 564995…" at bounding box center [266, 272] width 175 height 26
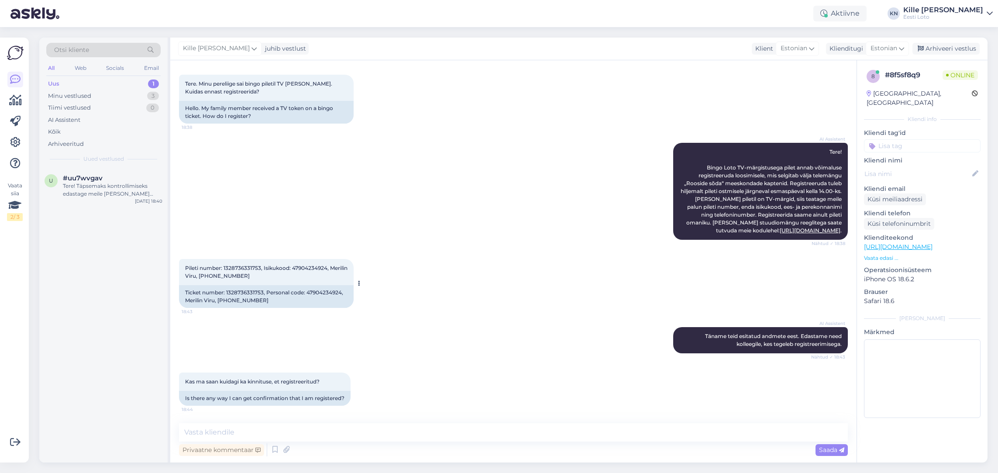
click at [244, 276] on span "Pileti number: 1328736331753, Isikukood: 47904234924, Merilin Viru, [PHONE_NUMB…" at bounding box center [267, 272] width 164 height 14
click at [244, 277] on span "Pileti number: 1328736331753, Isikukood: 47904234924, Merilin Viru, [PHONE_NUMB…" at bounding box center [267, 272] width 164 height 14
copy span "56499523"
click at [192, 275] on span "Pileti number: 1328736331753, Isikukood: 47904234924, Merilin Viru, [PHONE_NUMB…" at bounding box center [267, 272] width 164 height 14
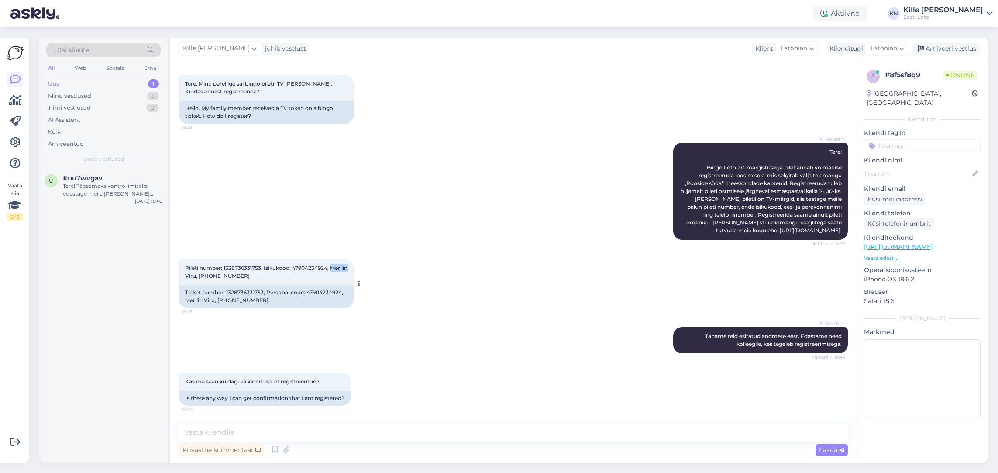
copy span "Merilin"
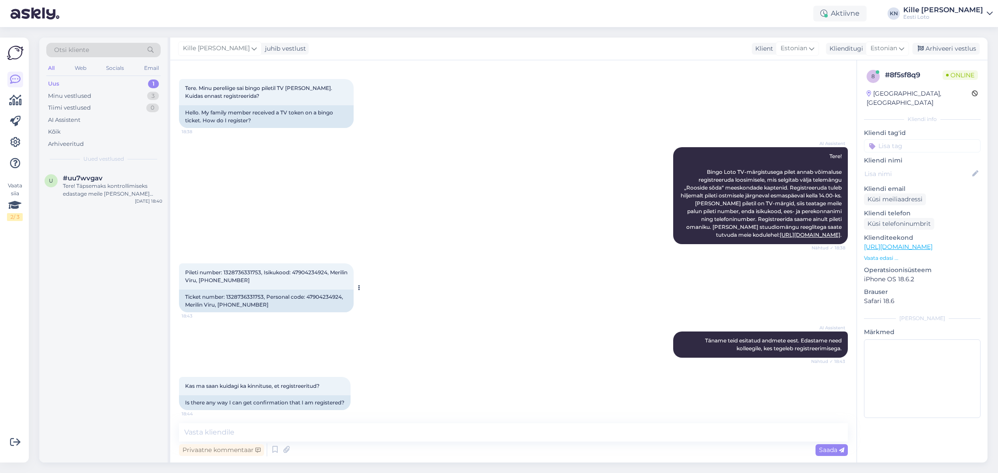
click at [212, 283] on span "Pileti number: 1328736331753, Isikukood: 47904234924, Merilin Viru, [PHONE_NUMB…" at bounding box center [267, 276] width 164 height 14
copy span "Viru"
click at [304, 282] on span "Pileti number: 1328736331753, Isikukood: 47904234924, Merilin Viru, [PHONE_NUMB…" at bounding box center [267, 276] width 164 height 14
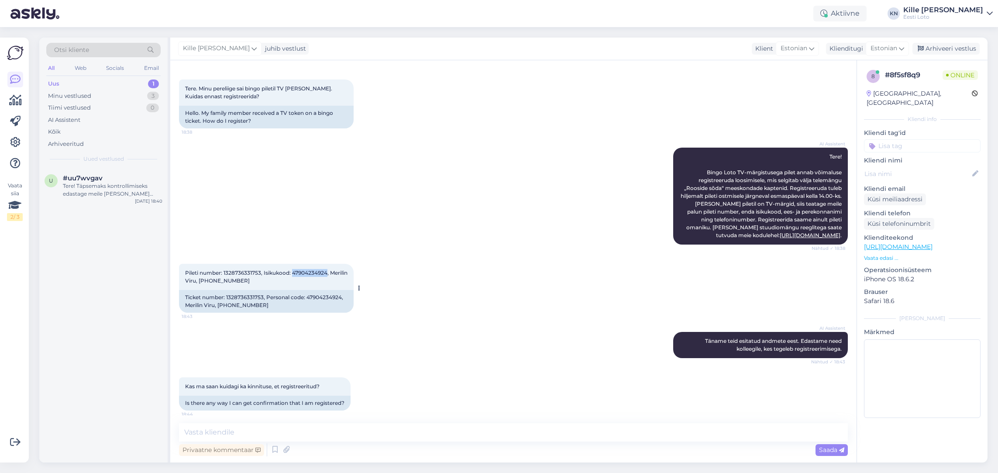
click at [304, 282] on span "Pileti number: 1328736331753, Isikukood: 47904234924, Merilin Viru, [PHONE_NUMB…" at bounding box center [267, 276] width 164 height 14
copy span "47904234924"
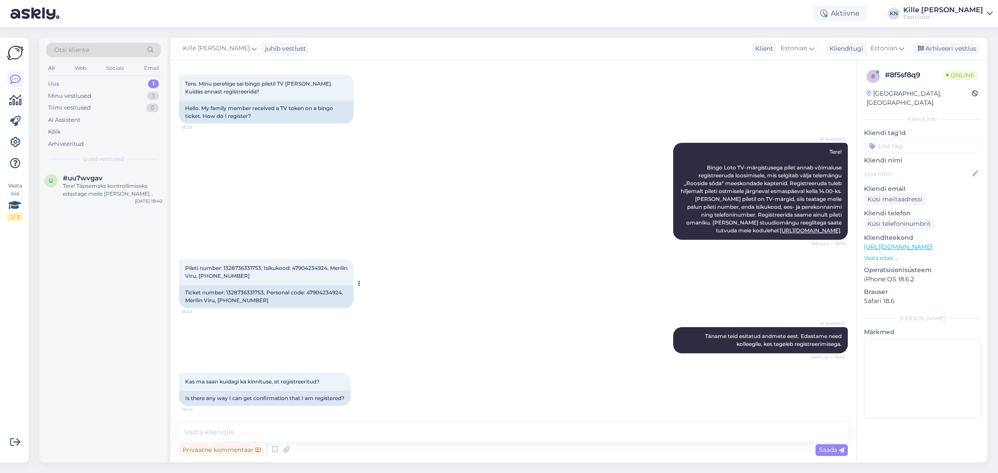
click at [239, 279] on span "Pileti number: 1328736331753, Isikukood: 47904234924, Merilin Viru, [PHONE_NUMB…" at bounding box center [267, 272] width 164 height 14
copy span "56499523"
click at [245, 268] on span "Pileti number: 1328736331753, Isikukood: 47904234924, Merilin Viru, [PHONE_NUMB…" at bounding box center [267, 272] width 164 height 14
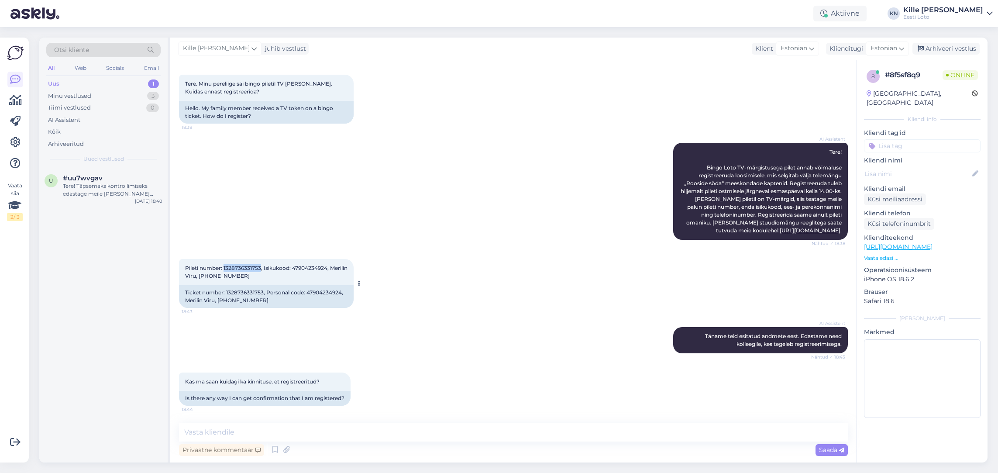
click at [245, 268] on span "Pileti number: 1328736331753, Isikukood: 47904234924, Merilin Viru, [PHONE_NUMB…" at bounding box center [267, 272] width 164 height 14
copy span "1328736331753"
click at [302, 423] on textarea at bounding box center [513, 432] width 669 height 18
click at [302, 431] on textarea at bounding box center [513, 432] width 669 height 18
paste textarea "Olete registreeritud Bingo loto stuudiomängus osalejate loosimisele, mille käig…"
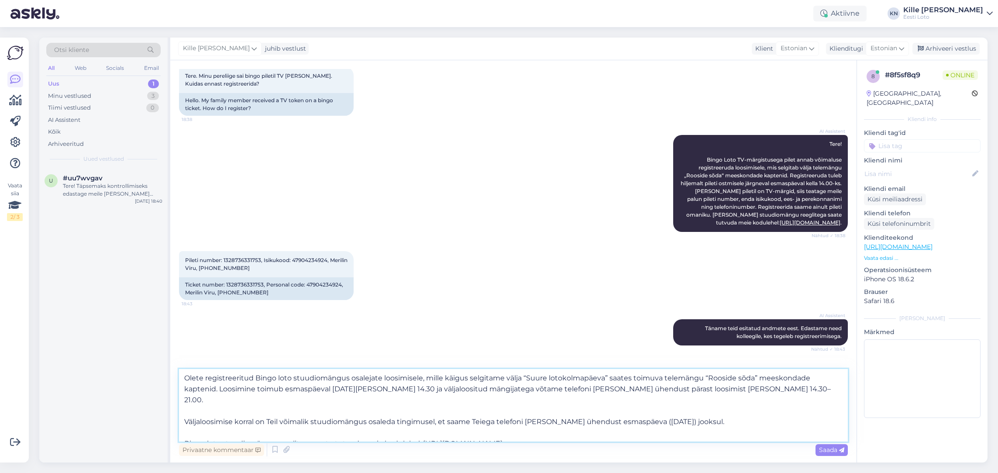
drag, startPoint x: 843, startPoint y: 378, endPoint x: 423, endPoint y: 380, distance: 419.6
click at [423, 380] on textarea "Olete registreeritud Bingo loto stuudiomängus osalejate loosimisele, mille käig…" at bounding box center [513, 405] width 669 height 72
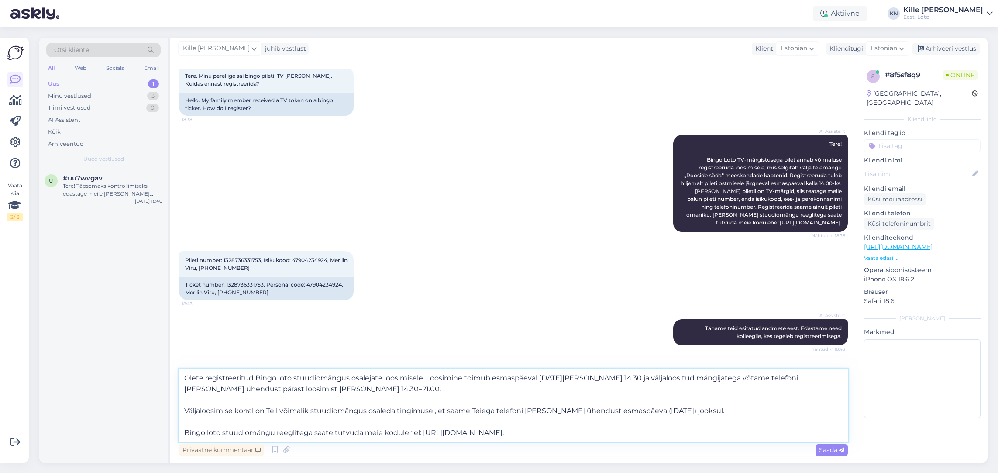
scroll to position [103, 0]
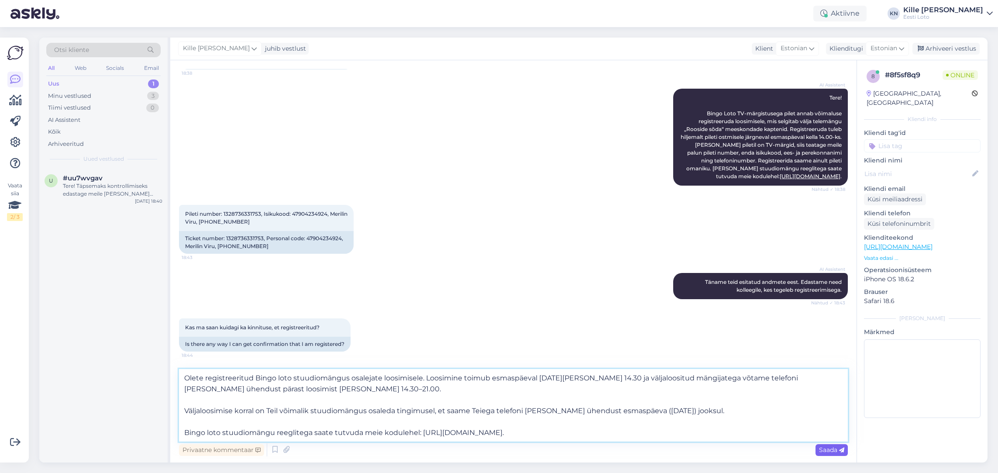
type textarea "Olete registreeritud Bingo loto stuudiomängus osalejate loosimisele. Loosimine …"
click at [806, 451] on span "Saada" at bounding box center [831, 450] width 25 height 8
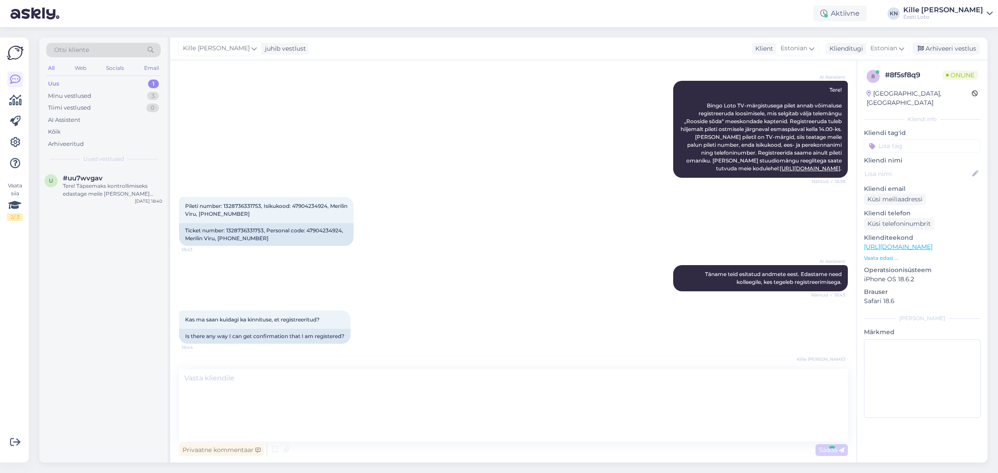
scroll to position [165, 0]
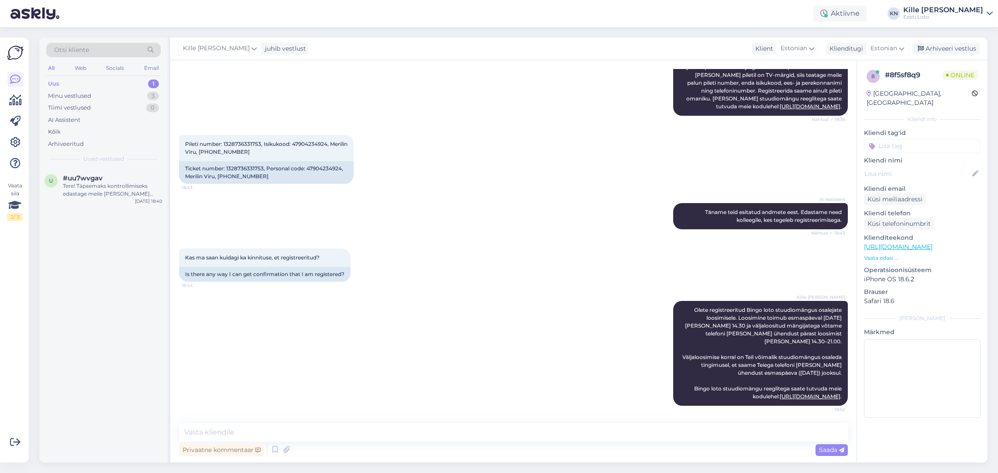
click at [806, 139] on input at bounding box center [922, 145] width 117 height 13
type input "b"
type input "Bingo TV registreerimine"
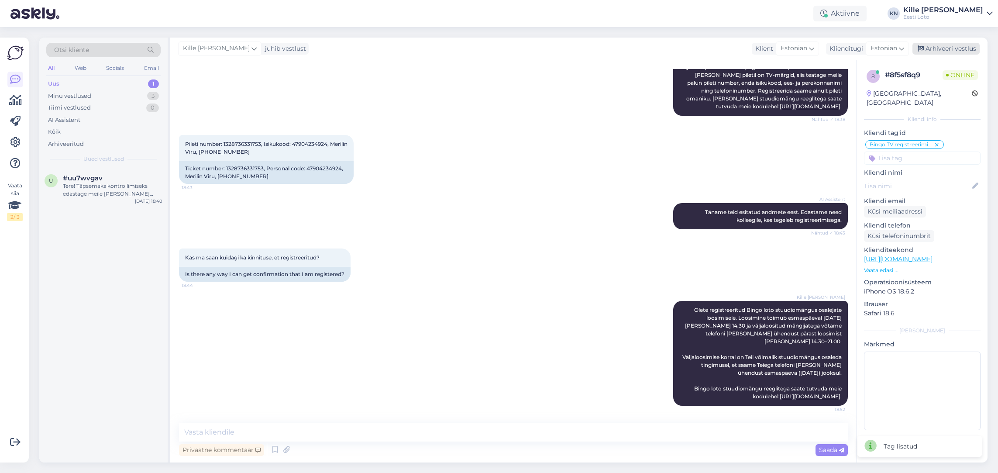
click at [806, 45] on div "Arhiveeri vestlus" at bounding box center [946, 49] width 67 height 12
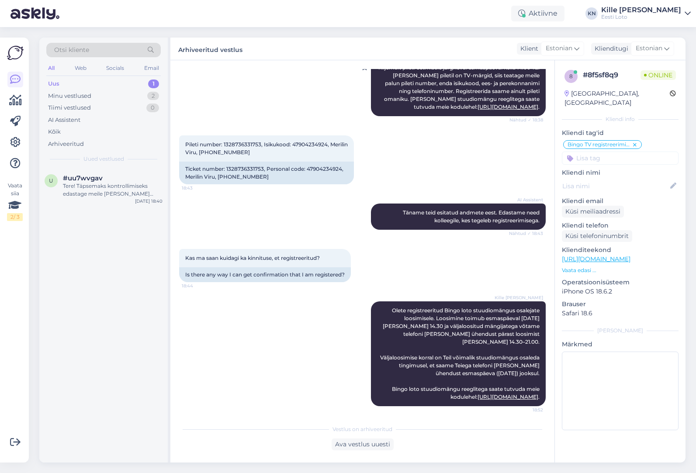
scroll to position [168, 0]
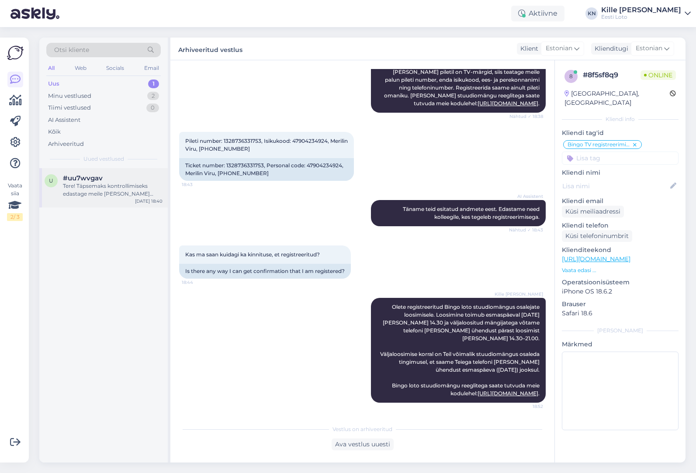
click at [86, 188] on div "Tere! Täpsemaks kontrollimiseks edastage meile [PERSON_NAME] isikukood. [PERSON…" at bounding box center [113, 190] width 100 height 16
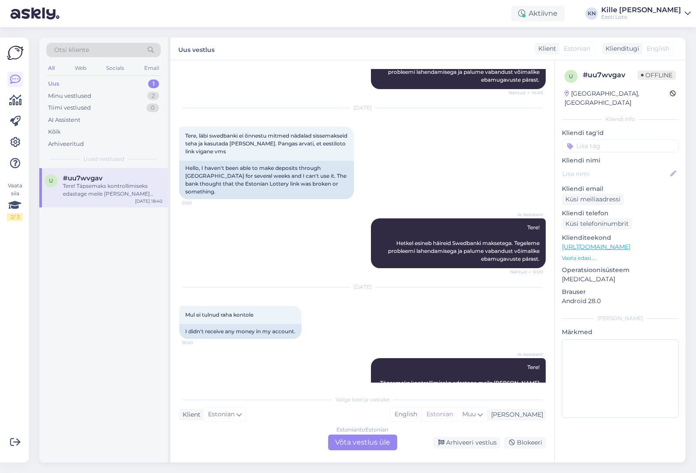
scroll to position [218, 0]
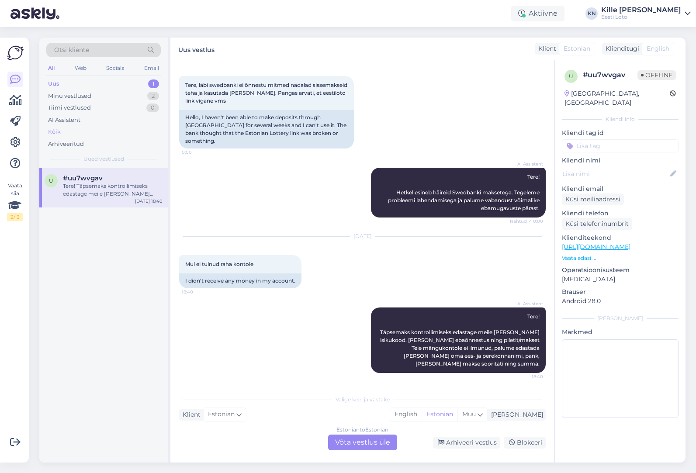
click at [83, 131] on div "Kõik" at bounding box center [103, 132] width 114 height 12
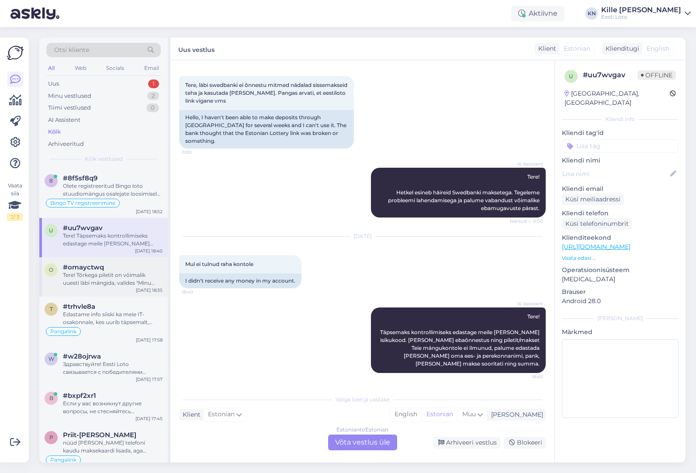
drag, startPoint x: 106, startPoint y: 276, endPoint x: 101, endPoint y: 274, distance: 4.9
click at [106, 276] on div "Tere! Tõrkega piletit on võimalik uuesti läbi mängida, valides "Minu piletid" –…" at bounding box center [113, 279] width 100 height 16
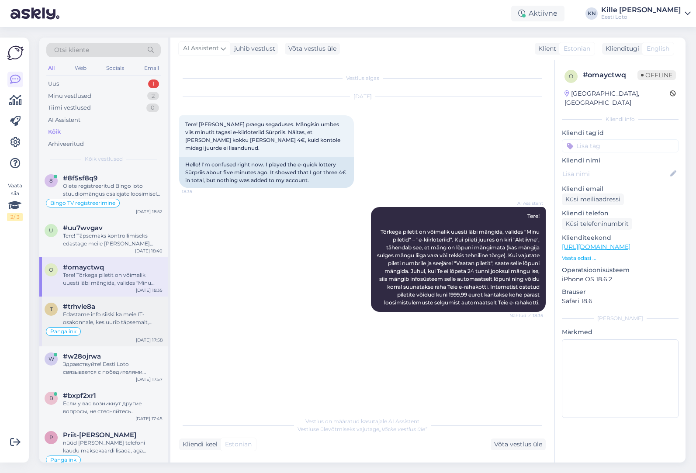
click at [109, 313] on div "Edastame info siiski ka meie IT-osakonnale, kes uurib täpsemalt, [PERSON_NAME] …" at bounding box center [113, 318] width 100 height 16
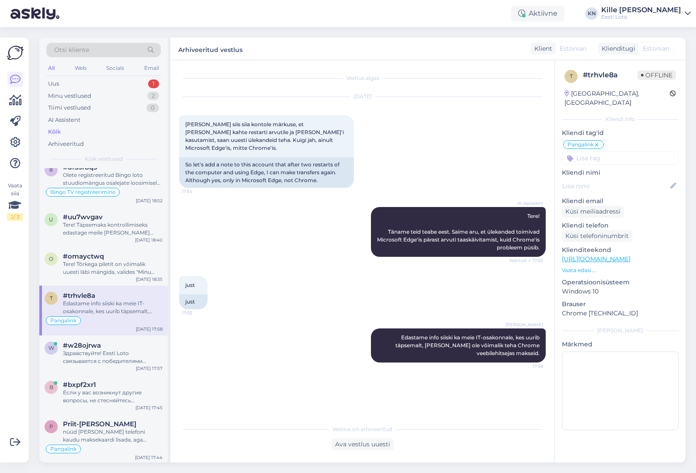
scroll to position [10, 0]
drag, startPoint x: 98, startPoint y: 351, endPoint x: 100, endPoint y: 333, distance: 18.0
click at [98, 351] on div "Здравствуйте! Eesti Loto связывается с победителями дополнительного розыгрыша п…" at bounding box center [113, 358] width 100 height 16
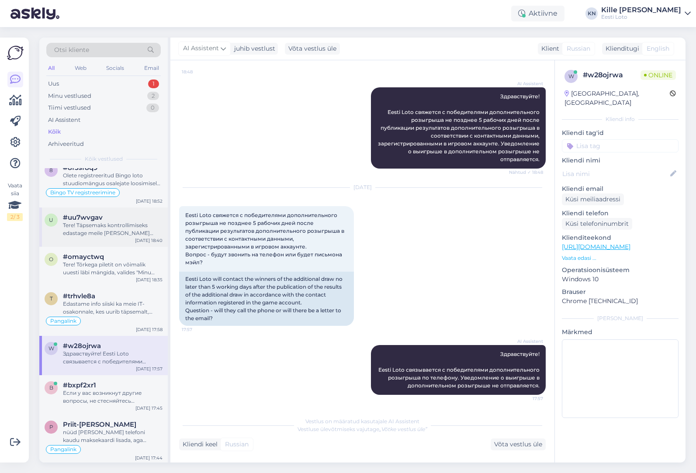
click at [99, 227] on div "Tere! Täpsemaks kontrollimiseks edastage meile [PERSON_NAME] isikukood. [PERSON…" at bounding box center [113, 229] width 100 height 16
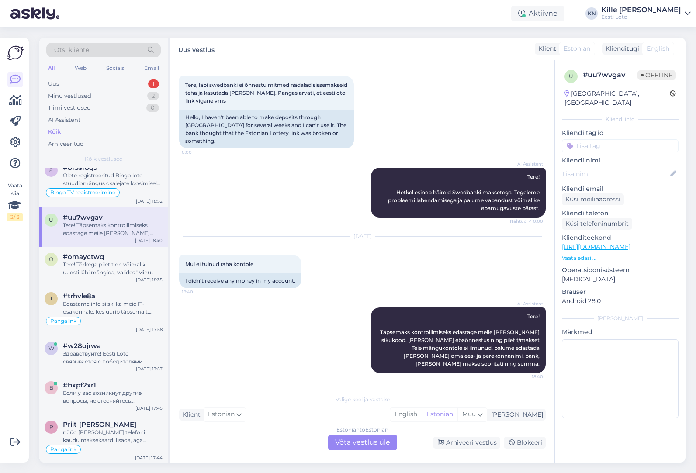
scroll to position [0, 0]
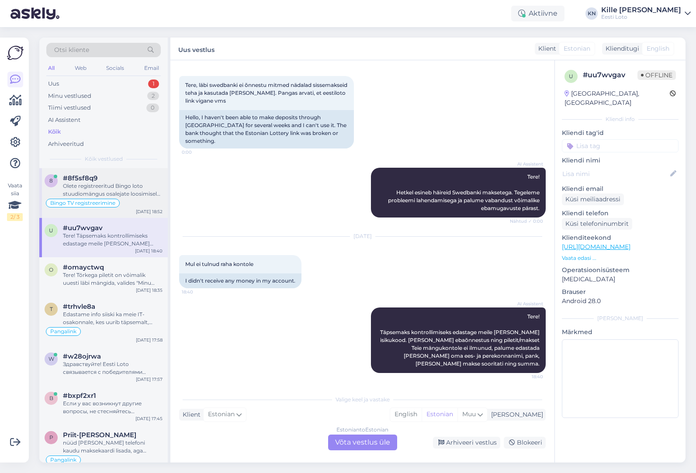
click at [97, 186] on div "Olete registreeritud Bingo loto stuudiomängus osalejate loosimisele. Loosimine …" at bounding box center [113, 190] width 100 height 16
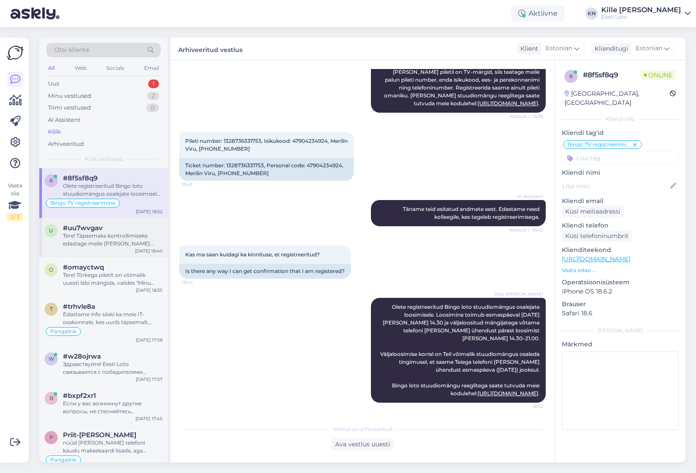
click at [102, 257] on div "u #uu7wvgav Tere! Täpsemaks kontrollimiseks edastage meile [PERSON_NAME] isikuk…" at bounding box center [103, 237] width 128 height 39
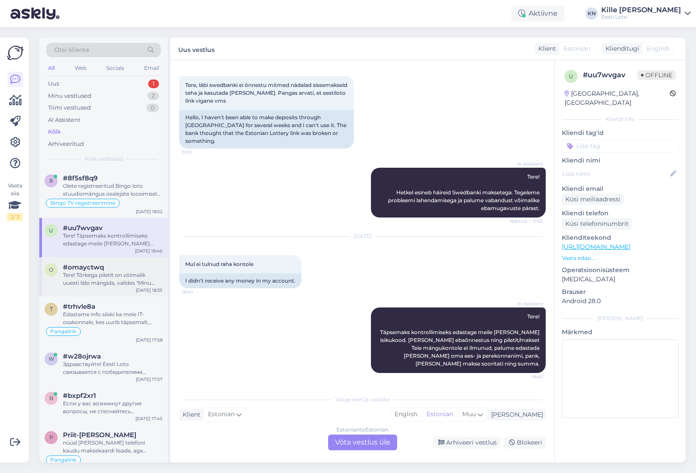
scroll to position [28, 0]
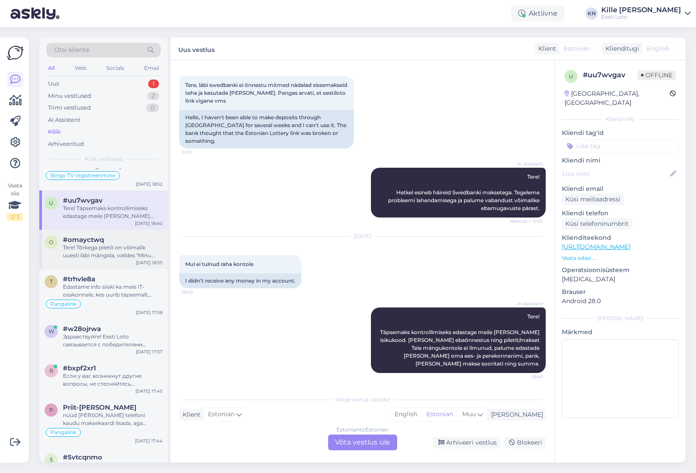
click at [103, 259] on div "o #omayctwq Tere! Tõrkega piletit on võimalik uuesti läbi mängida, valides "Min…" at bounding box center [103, 249] width 128 height 39
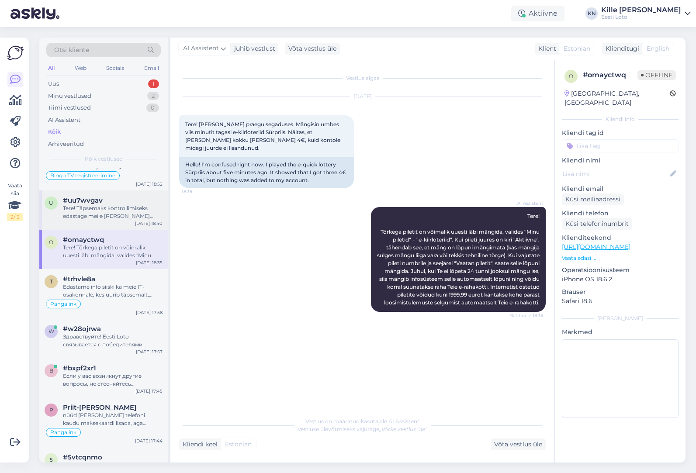
click at [117, 213] on div "Tere! Täpsemaks kontrollimiseks edastage meile [PERSON_NAME] isikukood. [PERSON…" at bounding box center [113, 212] width 100 height 16
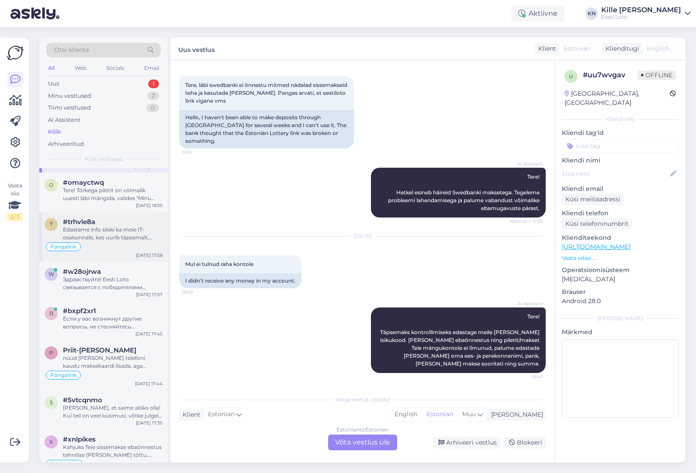
scroll to position [86, 0]
click at [113, 282] on div "Здравствуйте! Eesti Loto связывается с победителями дополнительного розыгрыша п…" at bounding box center [113, 283] width 100 height 16
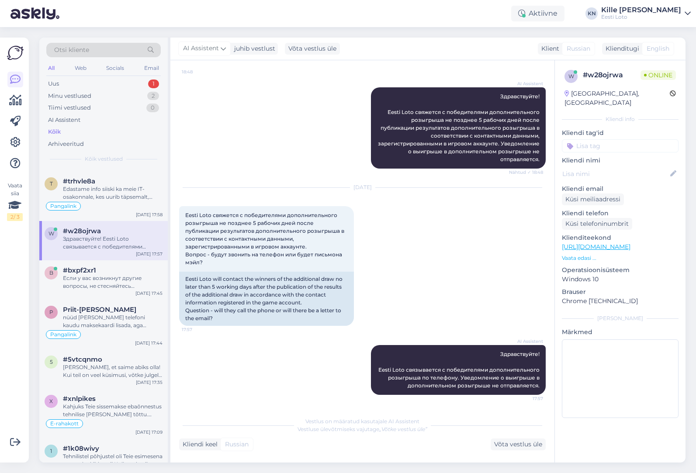
scroll to position [126, 0]
click at [114, 282] on div "Если у вас возникнут другие вопросы, не стесняйтесь обращаться." at bounding box center [113, 281] width 100 height 16
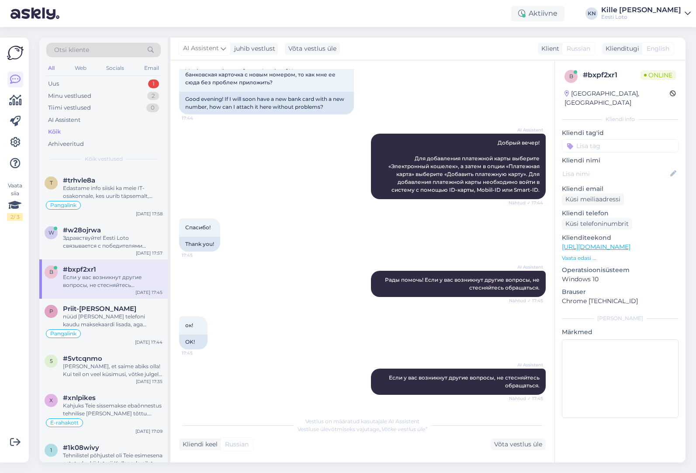
scroll to position [58, 0]
click at [104, 326] on div "nüüd [PERSON_NAME] telefoni kaudu maksekaardi lisada, aga ükskõik mis tehingut …" at bounding box center [113, 321] width 100 height 16
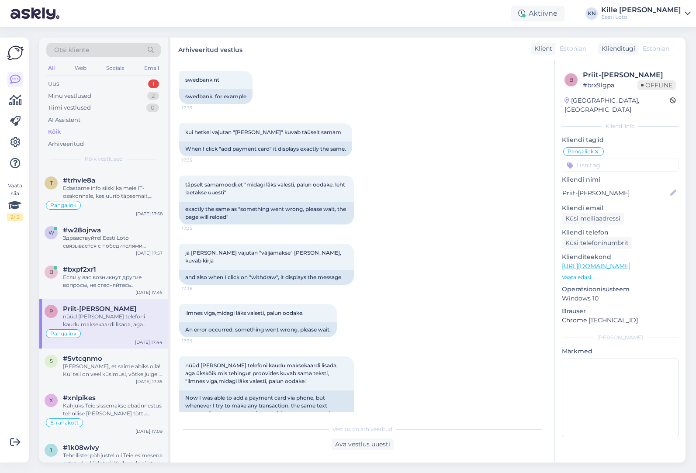
scroll to position [329, 0]
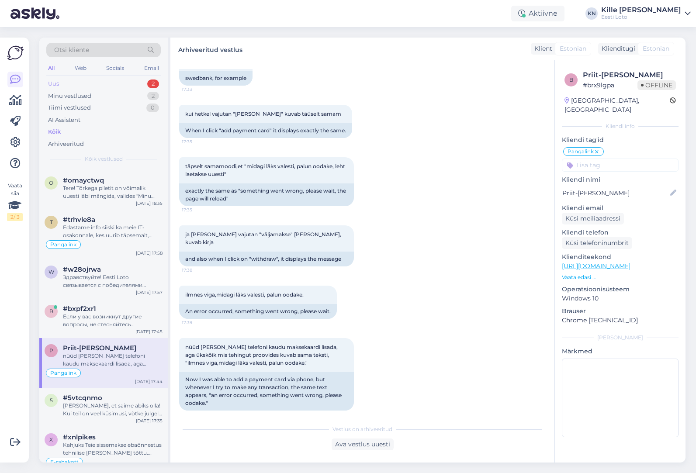
click at [102, 82] on div "Uus 2" at bounding box center [103, 84] width 114 height 12
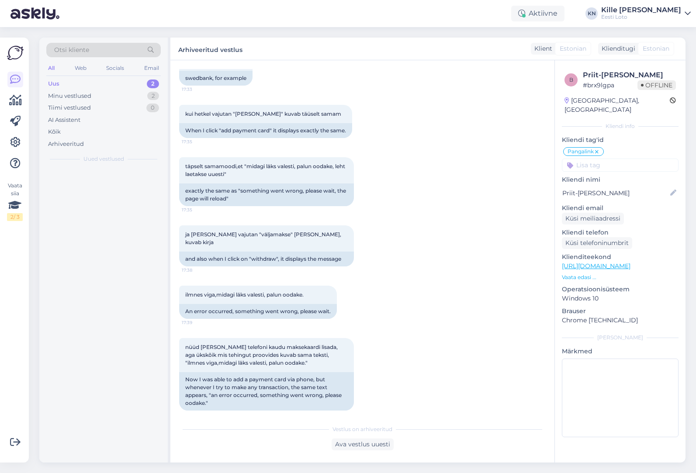
scroll to position [0, 0]
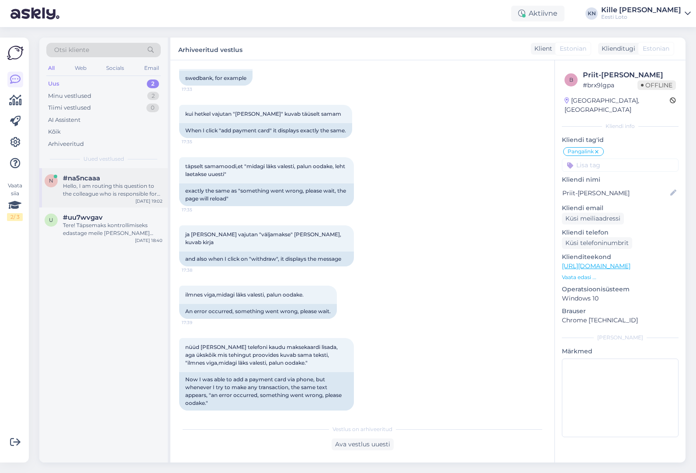
click at [86, 193] on div "Hello, I am routing this question to the colleague who is responsible for this …" at bounding box center [113, 190] width 100 height 16
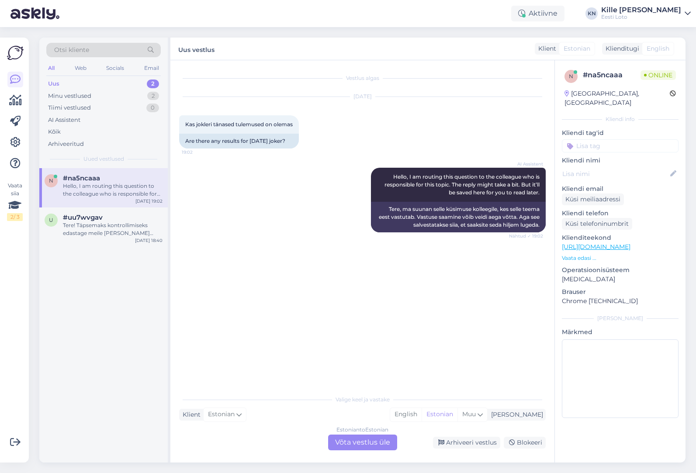
click at [351, 441] on div "Estonian to Estonian Võta vestlus üle" at bounding box center [362, 442] width 69 height 16
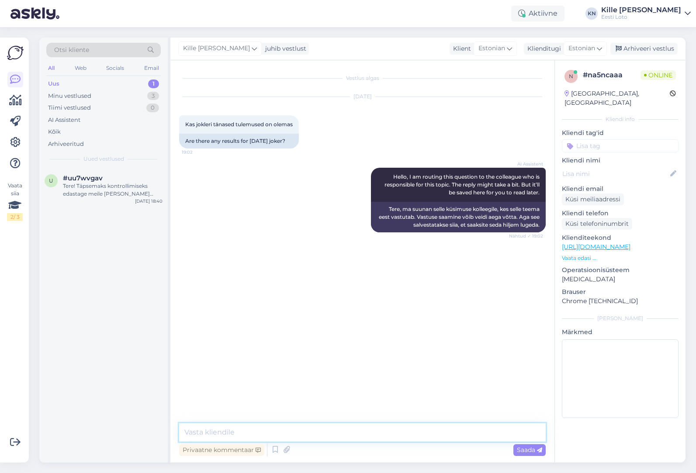
click at [336, 435] on textarea at bounding box center [362, 432] width 366 height 18
click at [324, 430] on textarea "Jokkeri loosimine toimub iga päev keöö 18:35" at bounding box center [362, 432] width 366 height 18
click at [348, 432] on textarea "Jokkeri loosimine toimub iga päev [PERSON_NAME] 18:35" at bounding box center [362, 432] width 366 height 18
click at [344, 428] on textarea "Jokkeri loosimine toimub iga päev [PERSON_NAME] 18:35" at bounding box center [362, 432] width 366 height 18
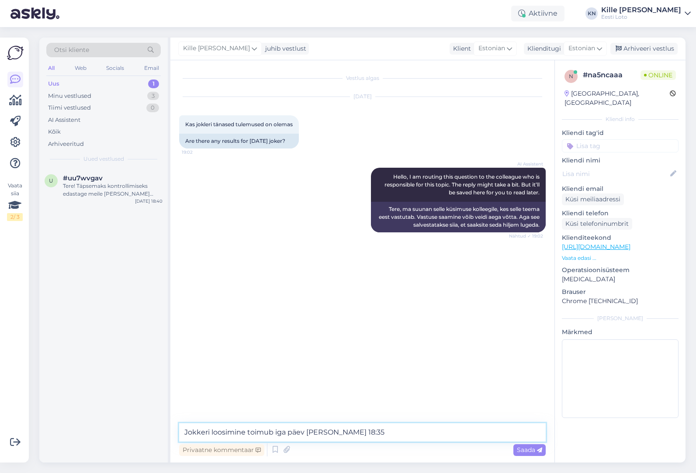
click at [344, 428] on textarea "Jokkeri loosimine toimub iga päev [PERSON_NAME] 18:35" at bounding box center [362, 432] width 366 height 18
paste textarea "Müük Jokkeri loosimisele suletakse [PERSON_NAME] 18.30, kuid loosimine viiakse …"
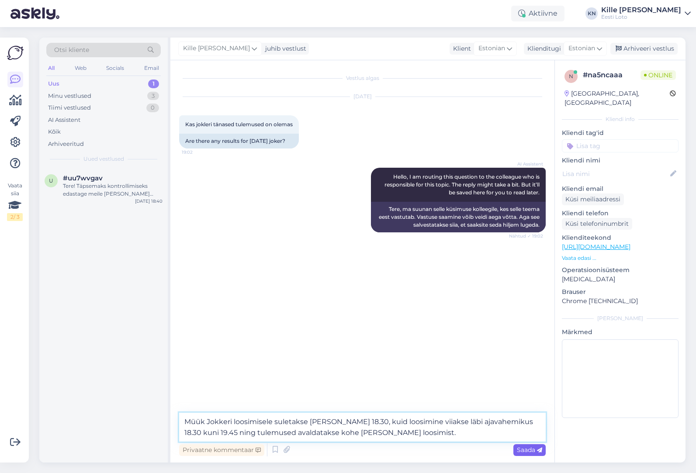
type textarea "Müük Jokkeri loosimisele suletakse [PERSON_NAME] 18.30, kuid loosimine viiakse …"
click at [522, 450] on span "Saada" at bounding box center [529, 450] width 25 height 8
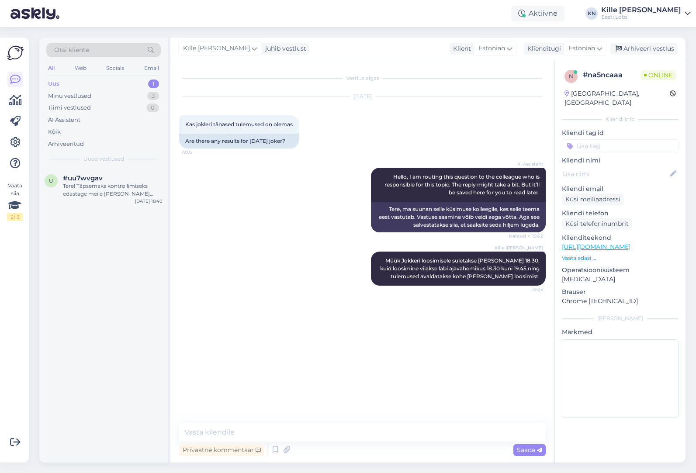
click at [611, 139] on input at bounding box center [619, 145] width 117 height 13
type input "j"
type input "ree"
click at [665, 165] on div "Reeglid" at bounding box center [658, 169] width 28 height 9
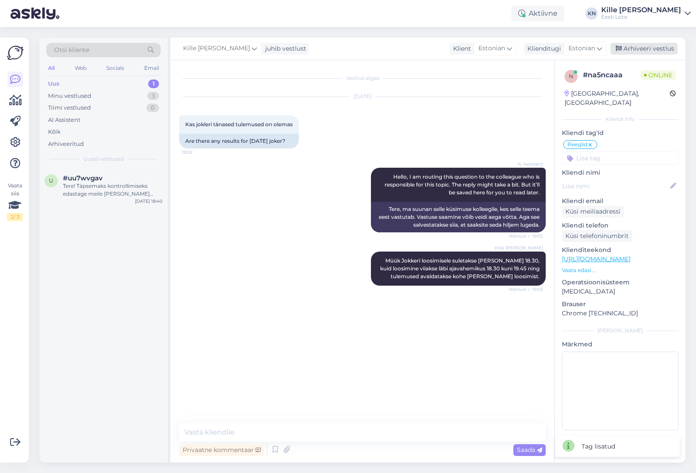
click at [645, 48] on div "Arhiveeri vestlus" at bounding box center [643, 49] width 67 height 12
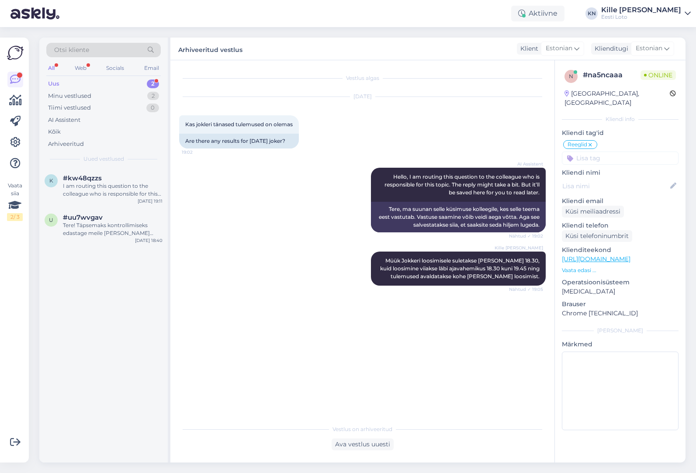
click at [70, 82] on div "Uus 2" at bounding box center [103, 84] width 114 height 12
click at [114, 202] on div "k #kw48qzzs I am routing this question to the colleague who is responsible for …" at bounding box center [103, 187] width 128 height 39
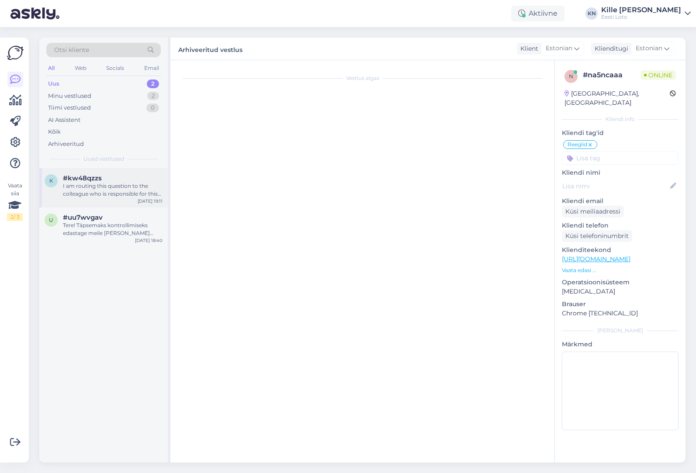
scroll to position [102, 0]
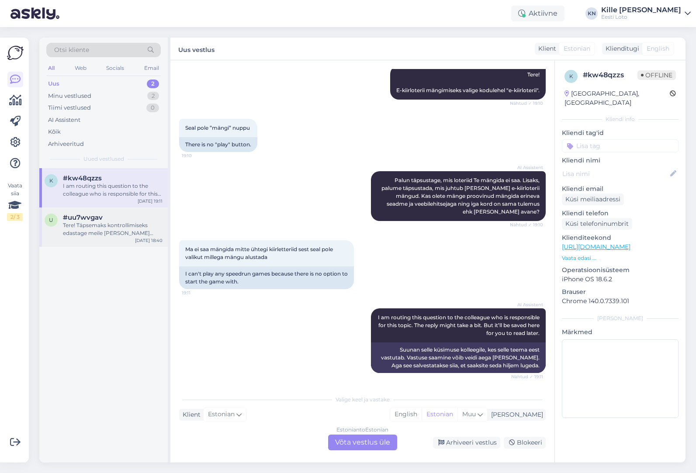
click at [110, 228] on div "Tere! Täpsemaks kontrollimiseks edastage meile [PERSON_NAME] isikukood. [PERSON…" at bounding box center [113, 229] width 100 height 16
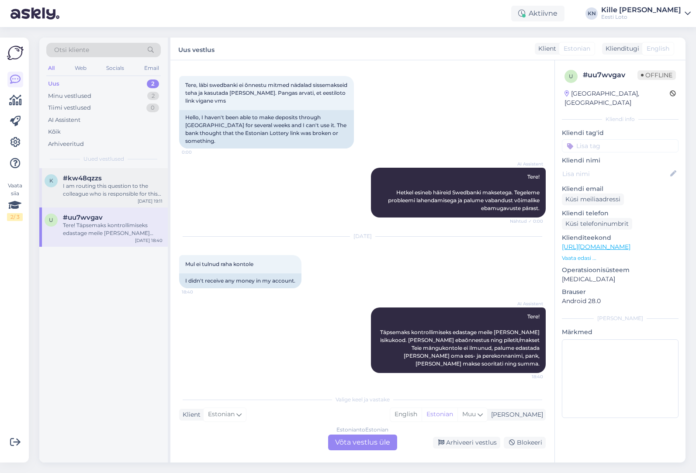
click at [98, 177] on span "#kw48qzzs" at bounding box center [82, 178] width 39 height 8
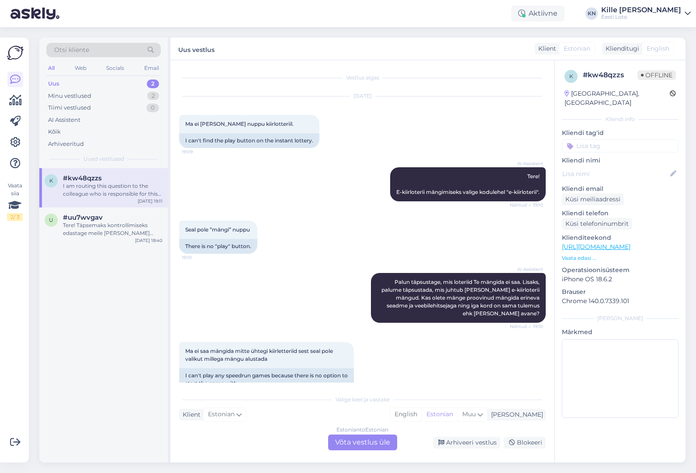
scroll to position [102, 0]
